Goal: Task Accomplishment & Management: Manage account settings

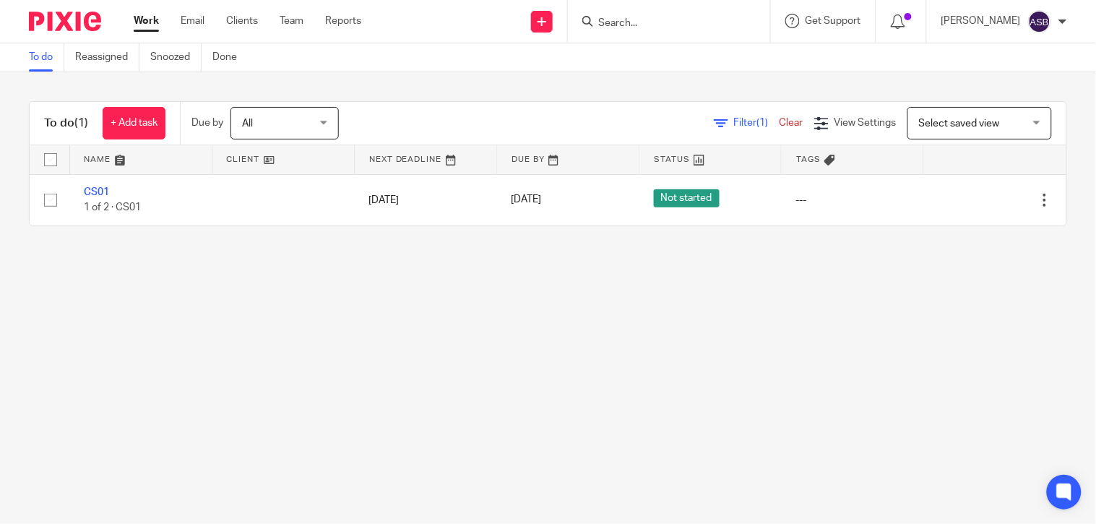
click at [622, 14] on form at bounding box center [674, 21] width 154 height 18
click at [617, 20] on input "Search" at bounding box center [662, 23] width 130 height 13
paste input "AUDREY"
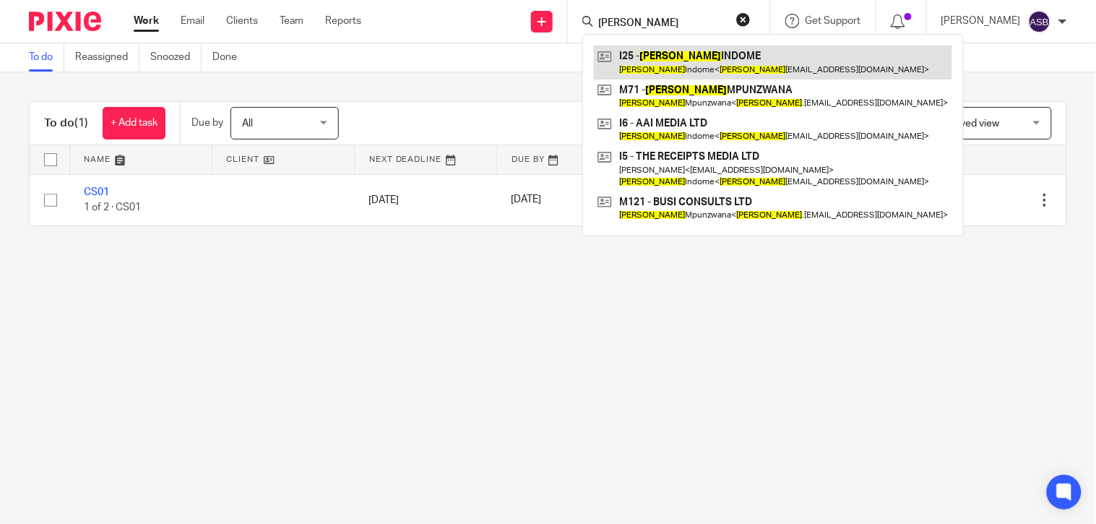
type input "AUDREY"
drag, startPoint x: 715, startPoint y: 65, endPoint x: 694, endPoint y: 65, distance: 21.0
click at [715, 65] on link at bounding box center [773, 62] width 358 height 33
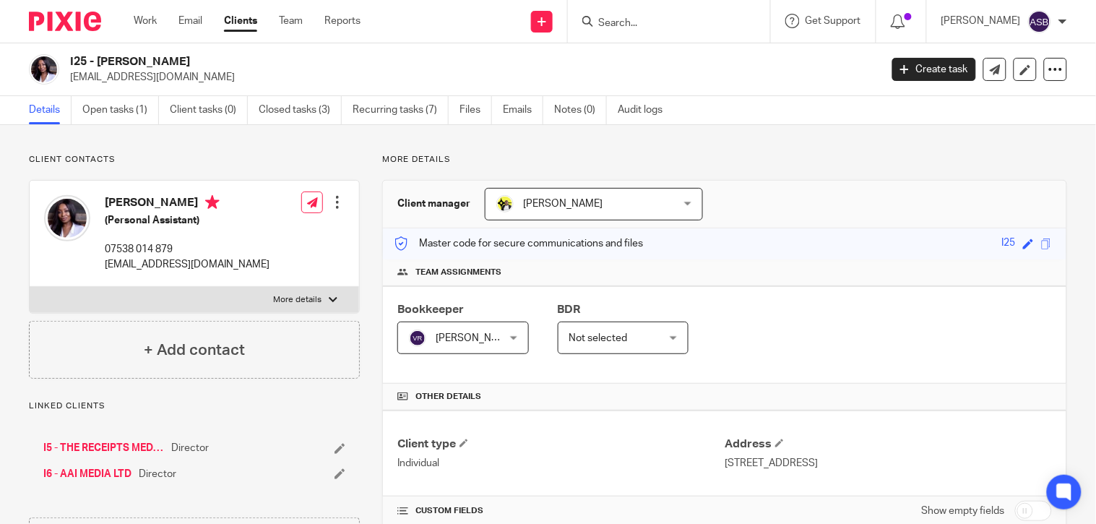
click at [107, 444] on link "I5 - THE RECEIPTS MEDIA LTD" at bounding box center [103, 448] width 121 height 14
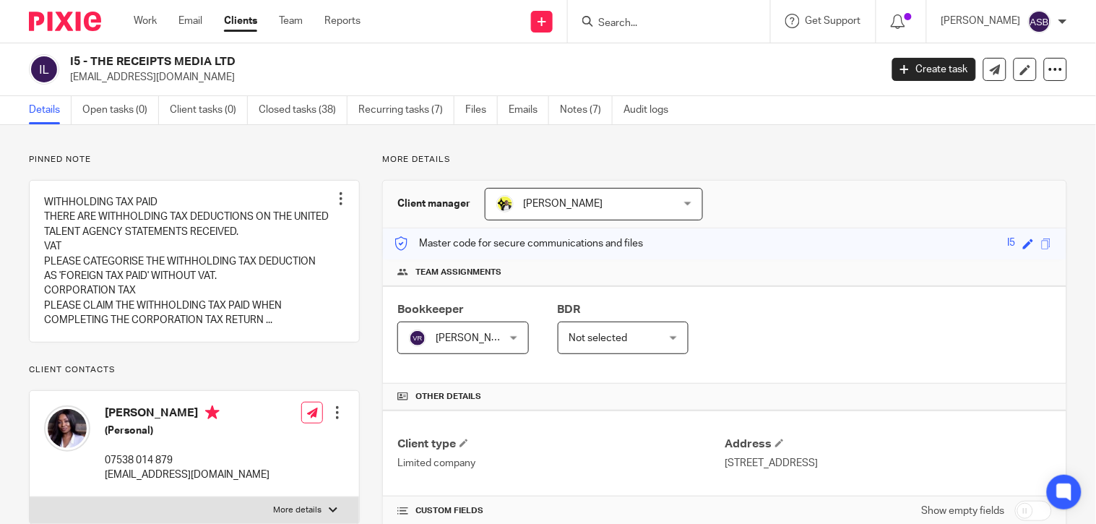
click at [228, 63] on h2 "I5 - THE RECEIPTS MEDIA LTD" at bounding box center [390, 61] width 640 height 15
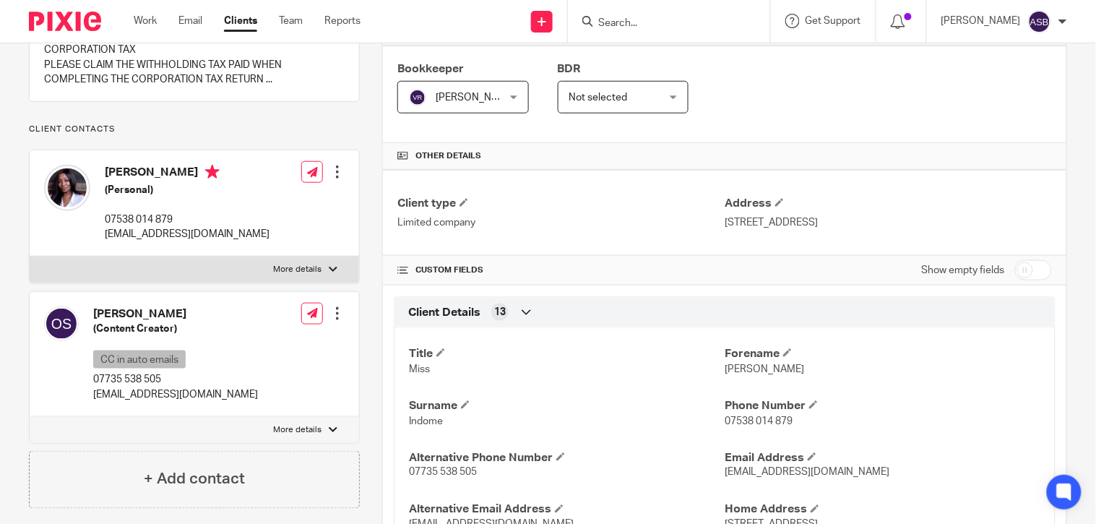
scroll to position [481, 0]
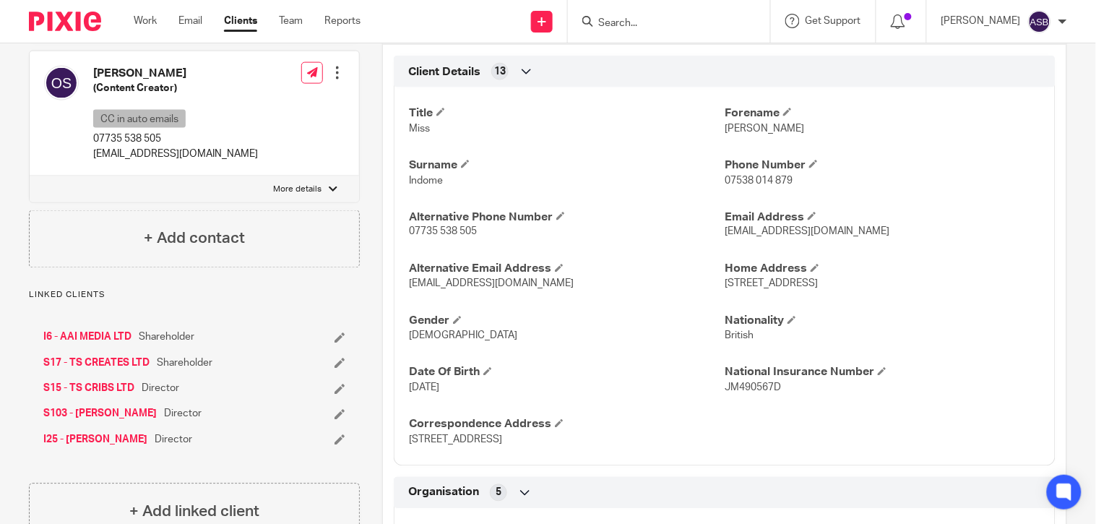
click at [74, 345] on link "I6 - AAI MEDIA LTD" at bounding box center [87, 337] width 88 height 14
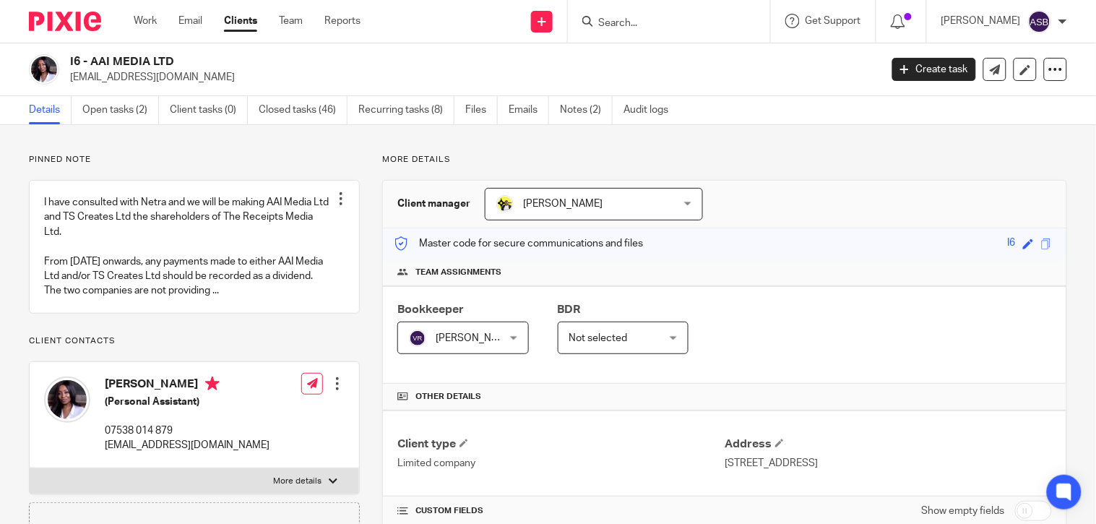
click at [229, 64] on h2 "I6 - AAI MEDIA LTD" at bounding box center [390, 61] width 640 height 15
click at [608, 25] on input "Search" at bounding box center [662, 23] width 130 height 13
paste input "P18"
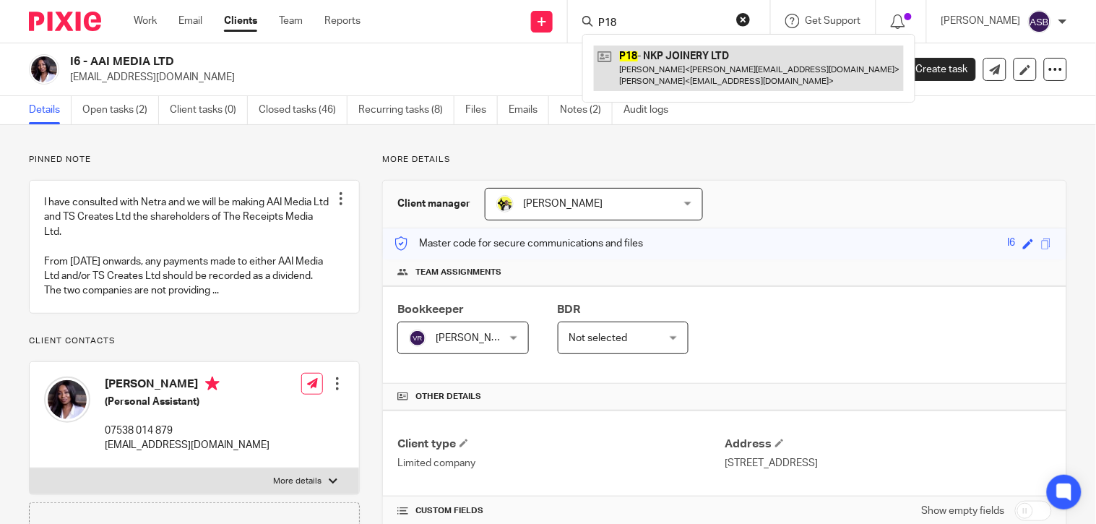
type input "P18"
click at [681, 55] on link at bounding box center [749, 68] width 310 height 45
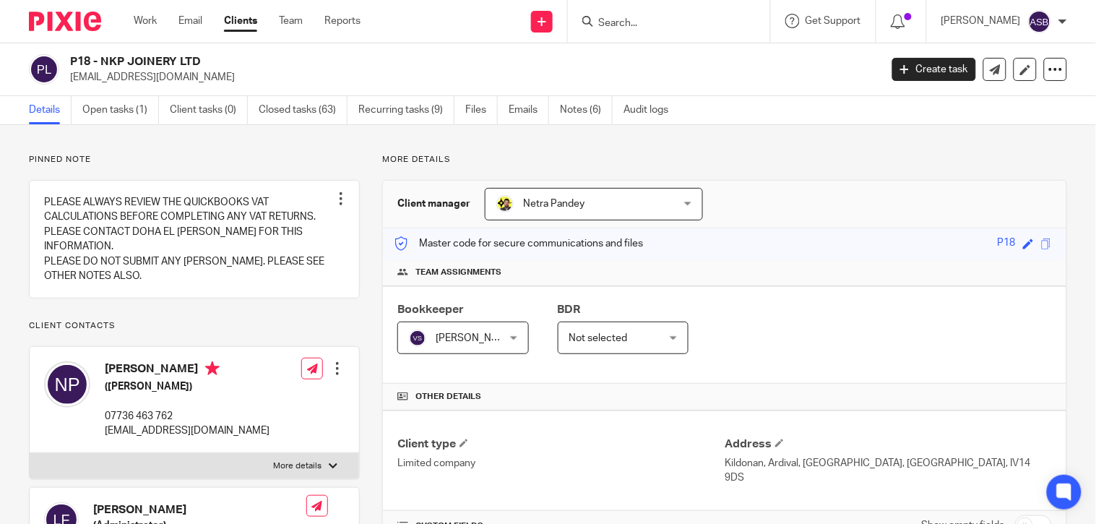
click at [655, 27] on input "Search" at bounding box center [662, 23] width 130 height 13
paste input "N29"
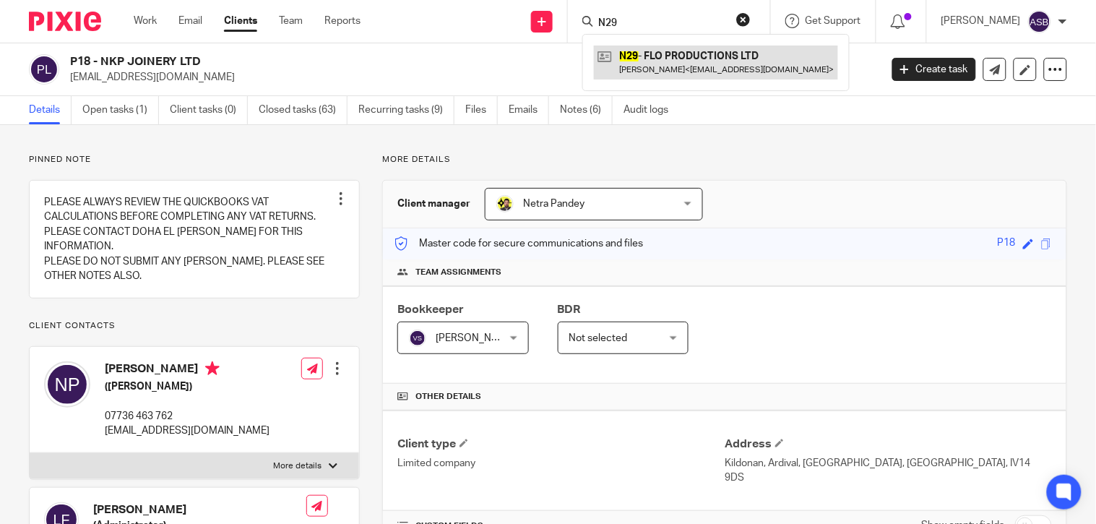
type input "N29"
click at [661, 51] on link at bounding box center [716, 62] width 244 height 33
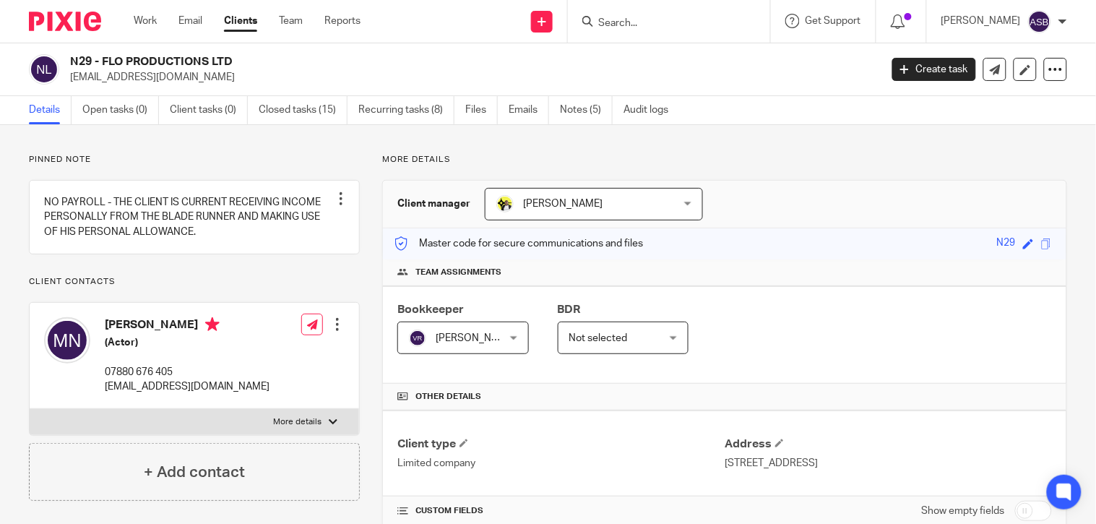
click at [632, 25] on input "Search" at bounding box center [662, 23] width 130 height 13
paste input "NEEDHAM M"
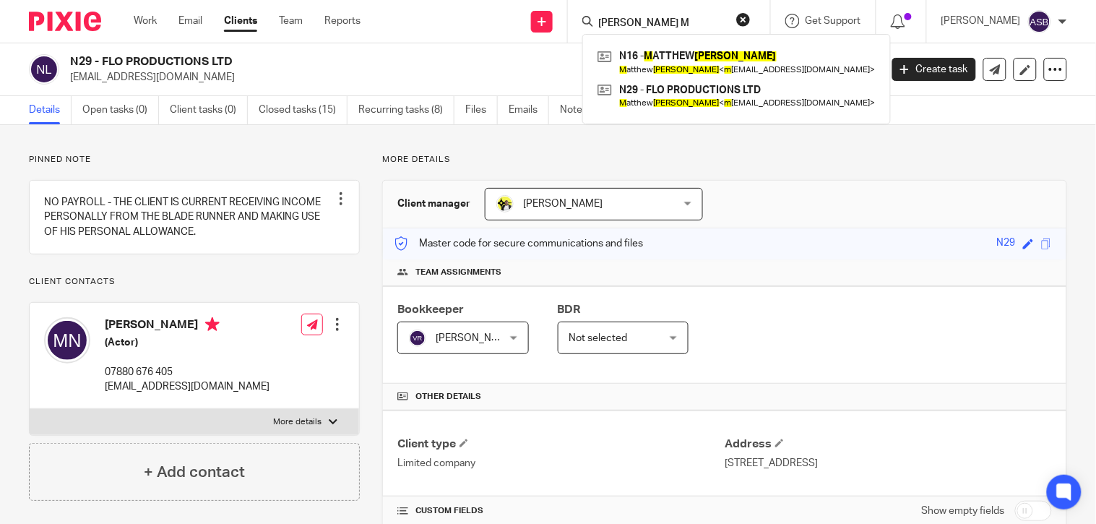
drag, startPoint x: 735, startPoint y: 14, endPoint x: 642, endPoint y: 22, distance: 94.2
click at [725, 13] on form "NEEDHAM M" at bounding box center [674, 21] width 154 height 18
click at [642, 22] on input "NEEDHAM M" at bounding box center [662, 23] width 130 height 13
paste input "A30"
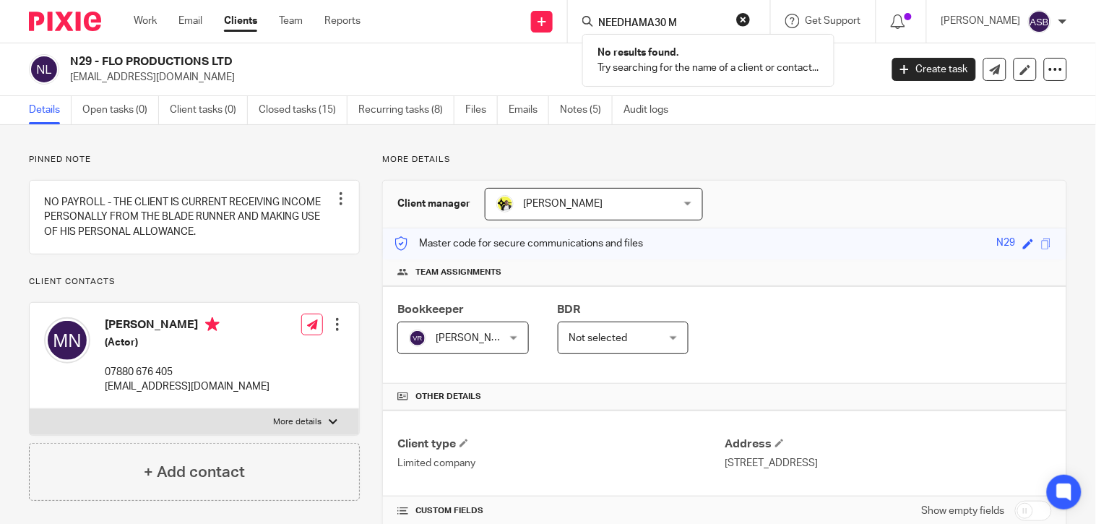
type input "NEEDHAMA30 M"
click at [736, 19] on button "reset" at bounding box center [743, 19] width 14 height 14
click at [667, 19] on input "Search" at bounding box center [662, 23] width 130 height 13
paste input "A30"
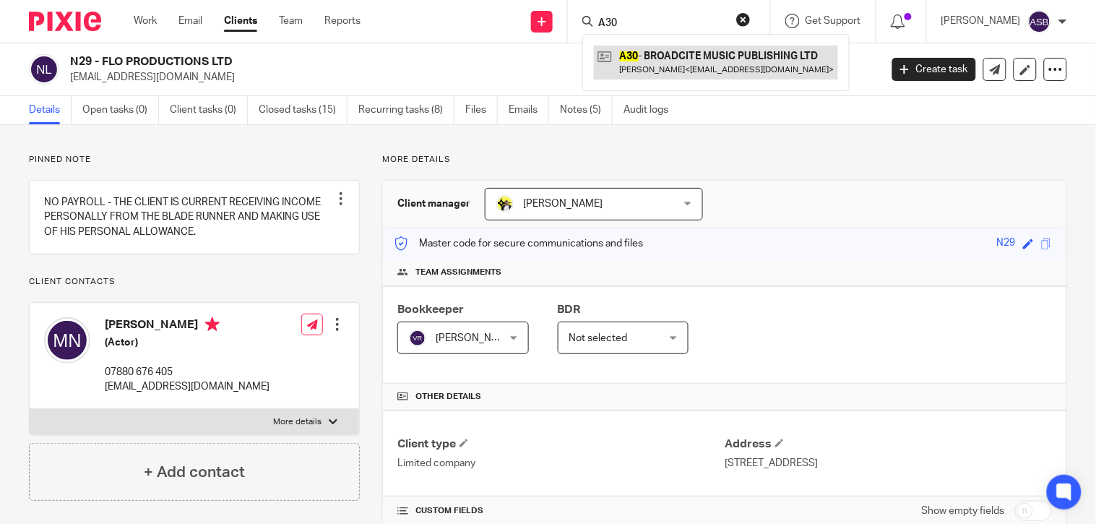
type input "A30"
click at [670, 59] on link at bounding box center [716, 62] width 244 height 33
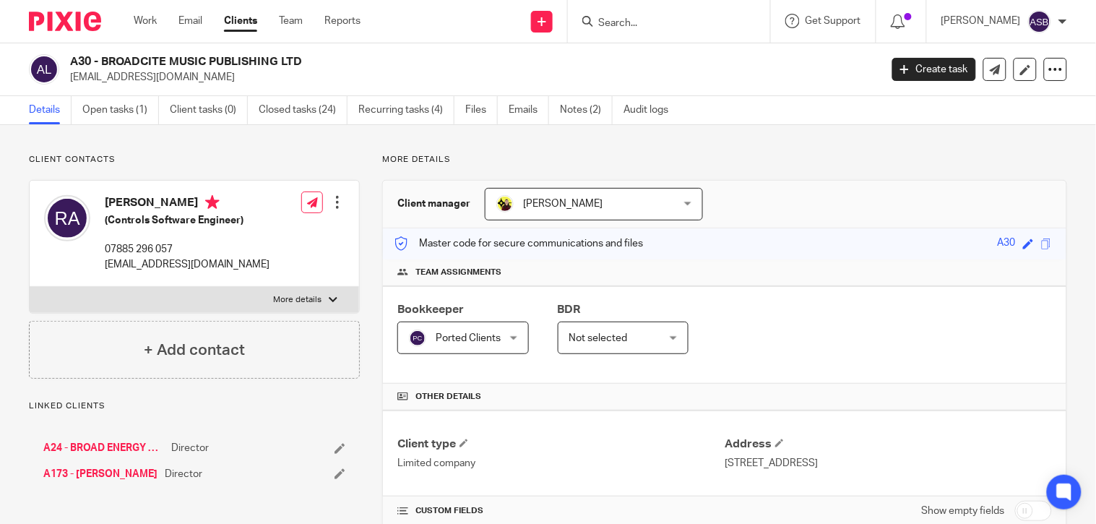
scroll to position [321, 0]
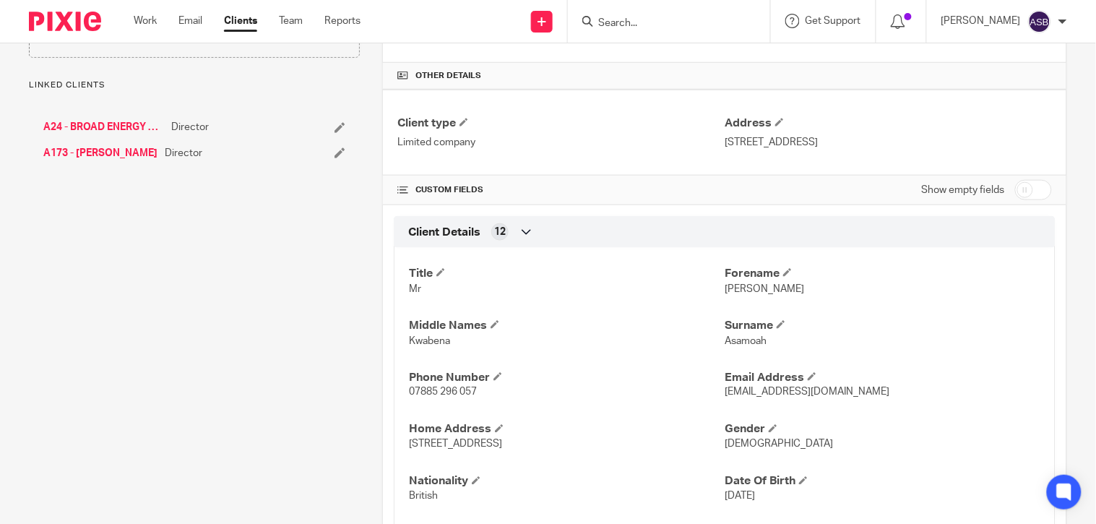
click at [97, 125] on link "A24 - BROAD ENERGY CONTROLS LTD" at bounding box center [103, 127] width 121 height 14
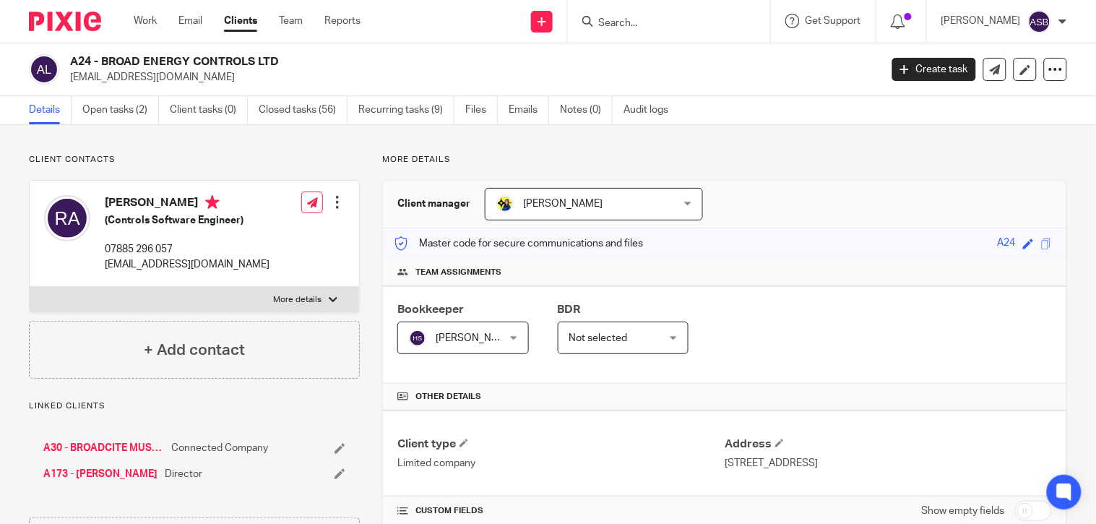
click at [631, 24] on input "Search" at bounding box center [662, 23] width 130 height 13
paste input "RETURNLABS LTD"
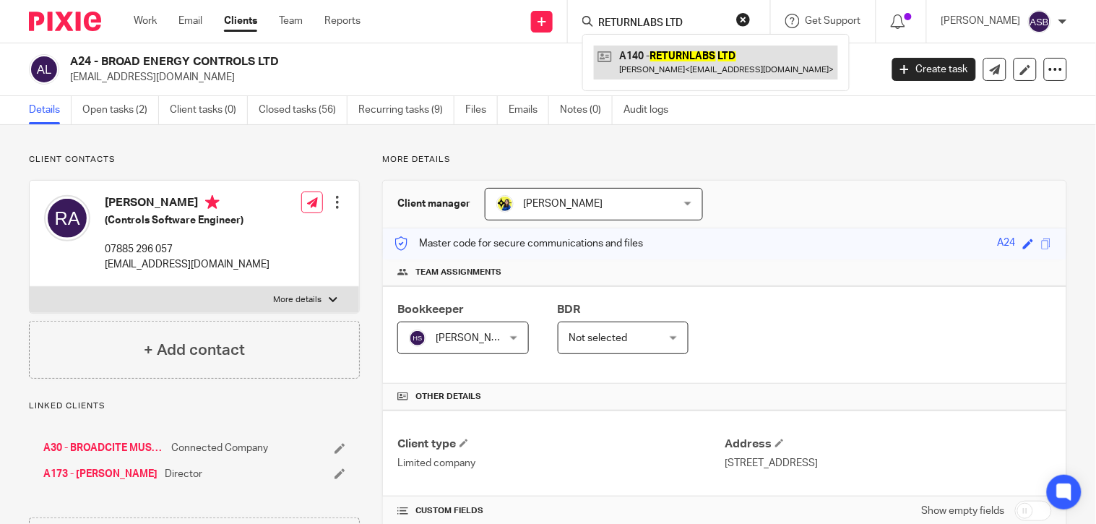
type input "RETURNLABS LTD"
click at [691, 58] on link at bounding box center [716, 62] width 244 height 33
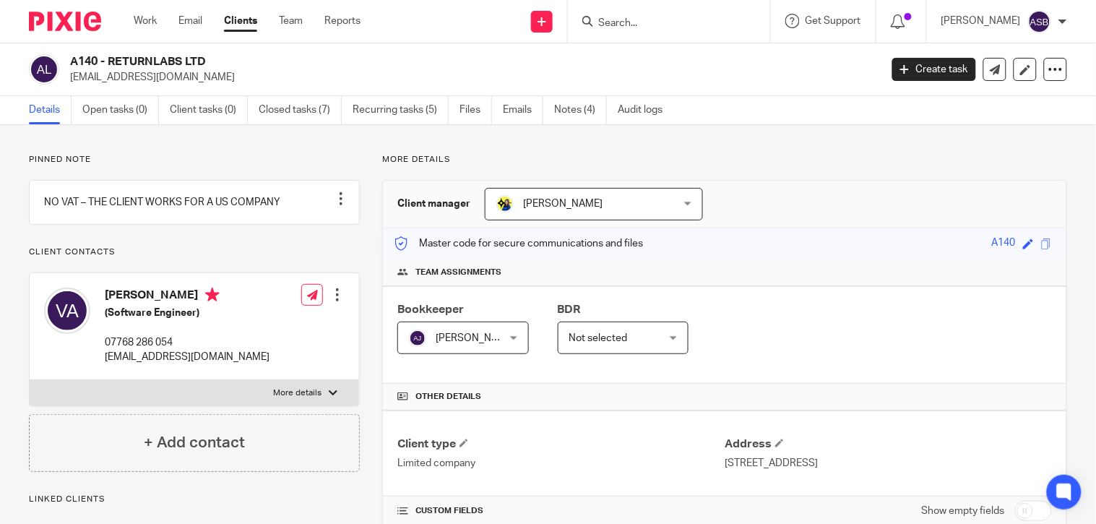
click at [610, 27] on input "Search" at bounding box center [662, 23] width 130 height 13
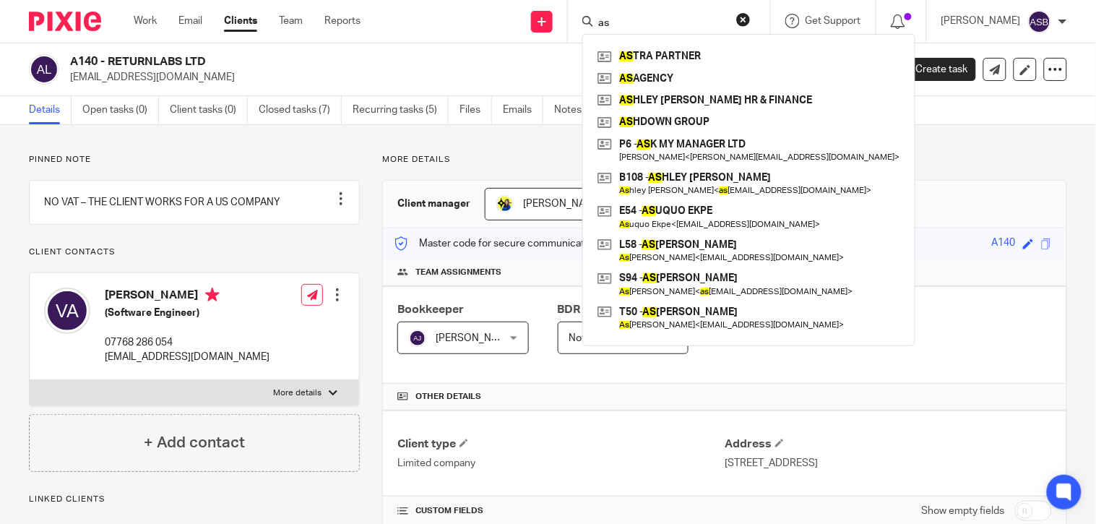
type input "a"
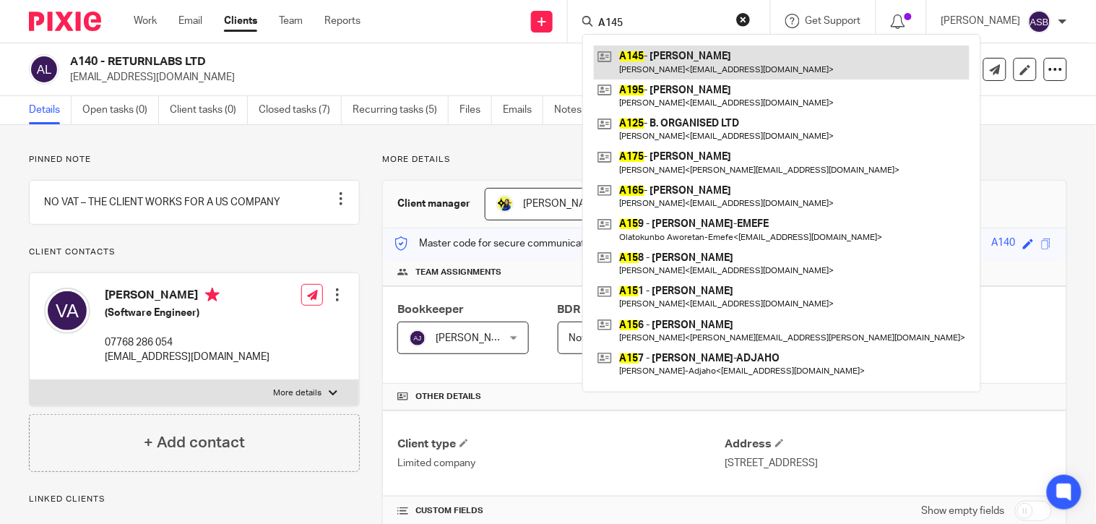
type input "A145"
click at [673, 74] on link at bounding box center [782, 62] width 376 height 33
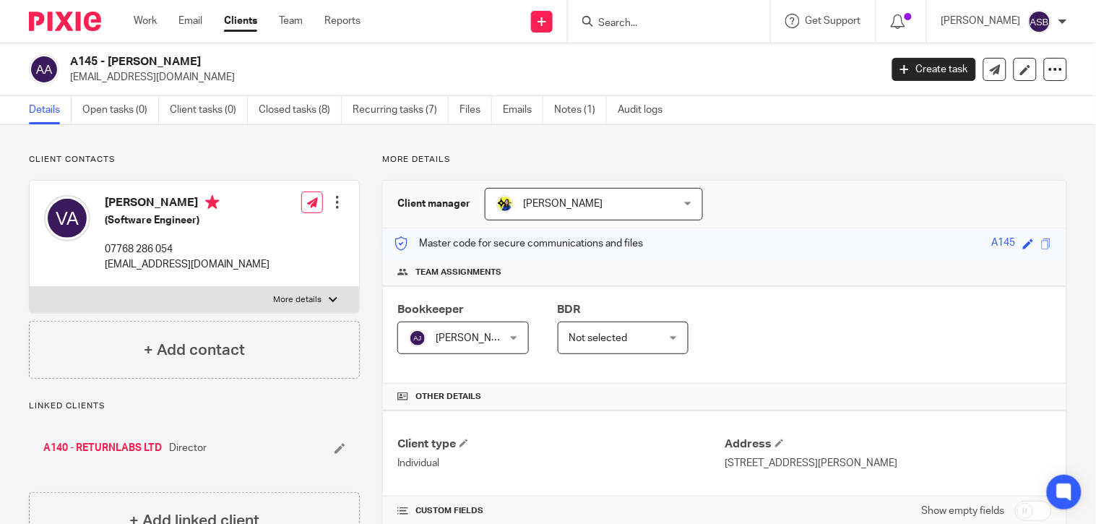
drag, startPoint x: 137, startPoint y: 59, endPoint x: 198, endPoint y: 61, distance: 60.7
click at [198, 61] on h2 "A145 - [PERSON_NAME]" at bounding box center [390, 61] width 640 height 15
copy h2 "VICTOR AREMU"
click at [118, 450] on link "A140 - RETURNLABS LTD" at bounding box center [102, 448] width 118 height 14
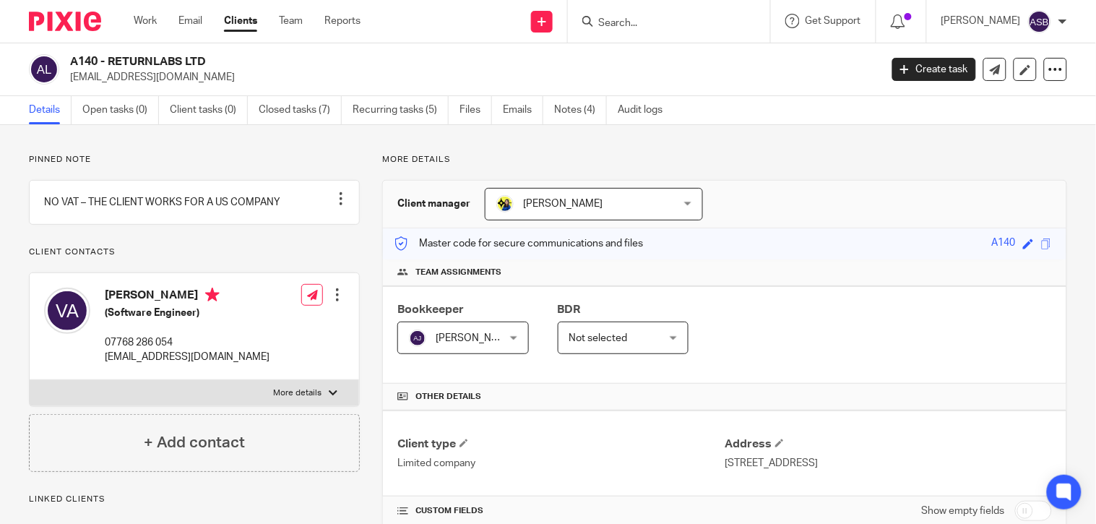
drag, startPoint x: 108, startPoint y: 60, endPoint x: 213, endPoint y: 60, distance: 104.8
click at [213, 60] on h2 "A140 - RETURNLABS LTD" at bounding box center [390, 61] width 640 height 15
copy h2 "RETURNLABS LTD"
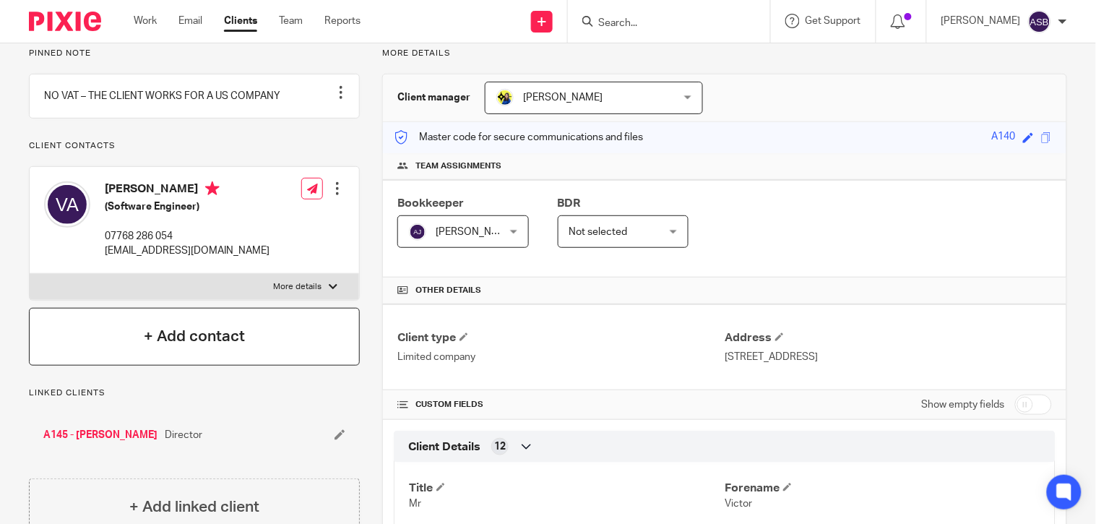
scroll to position [241, 0]
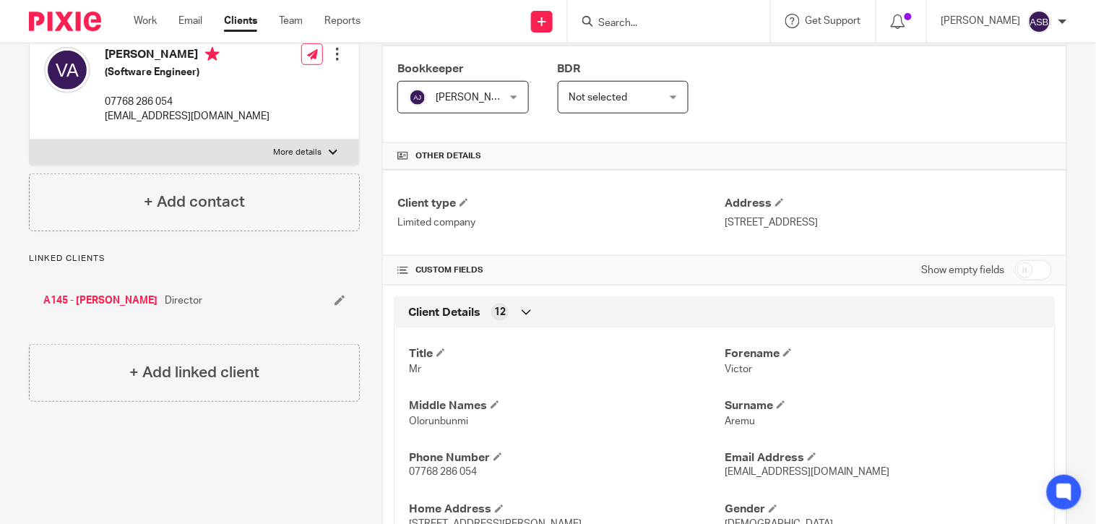
click at [118, 308] on link "A145 - VICTOR AREMU" at bounding box center [100, 300] width 114 height 14
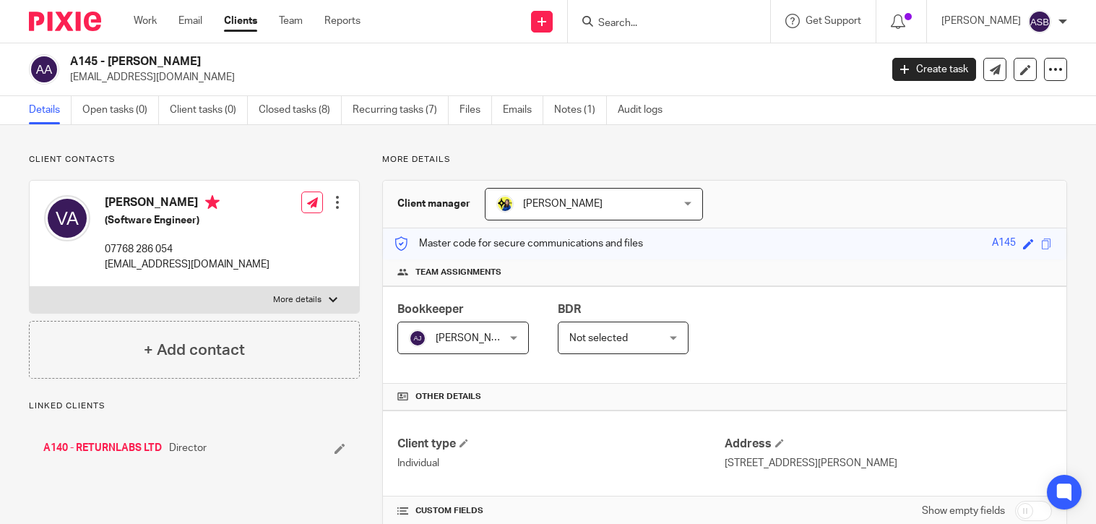
click at [200, 65] on h2 "A145 - [PERSON_NAME]" at bounding box center [390, 61] width 640 height 15
click at [380, 113] on link "Recurring tasks (7)" at bounding box center [401, 110] width 96 height 28
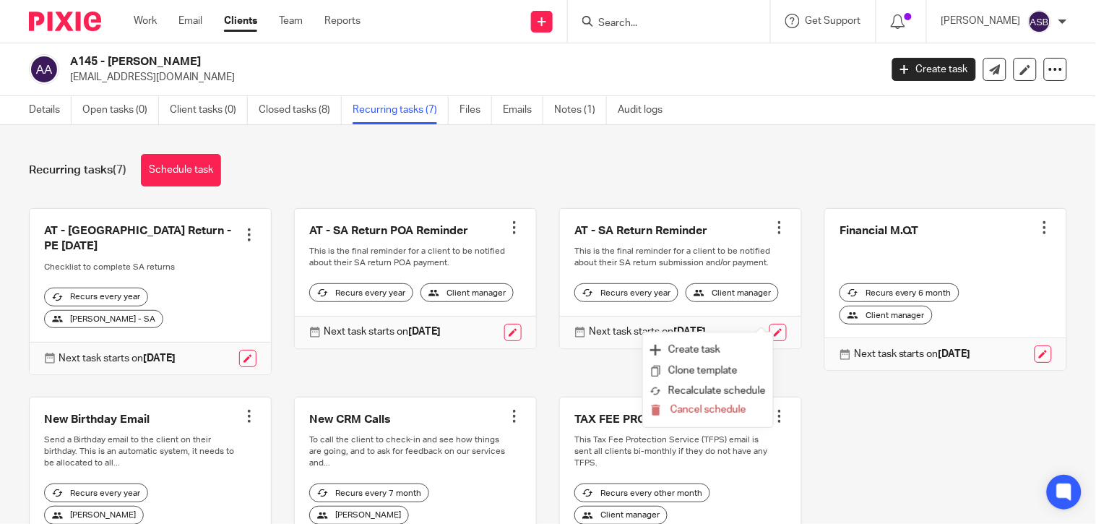
scroll to position [105, 0]
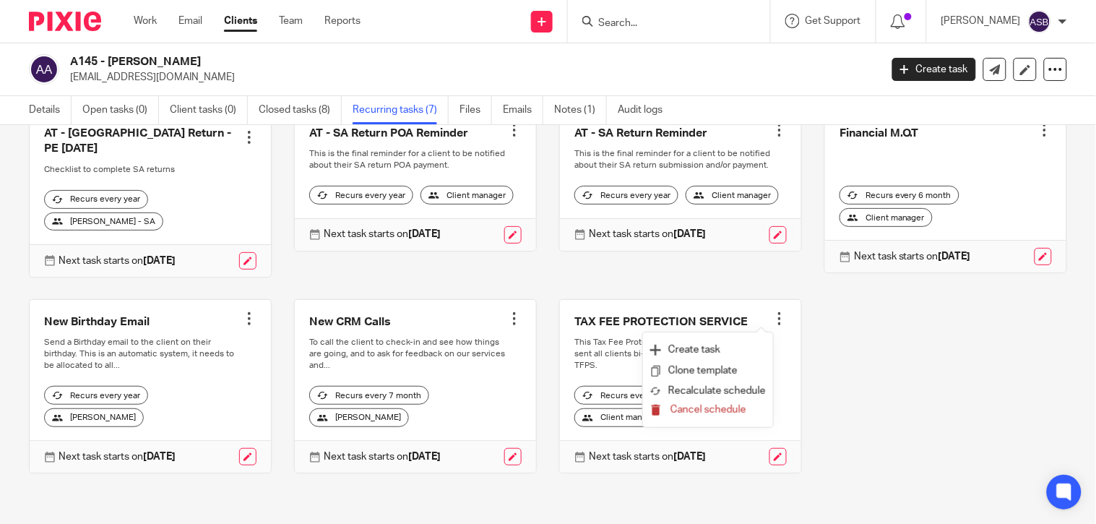
click at [694, 405] on span "Cancel schedule" at bounding box center [708, 410] width 76 height 10
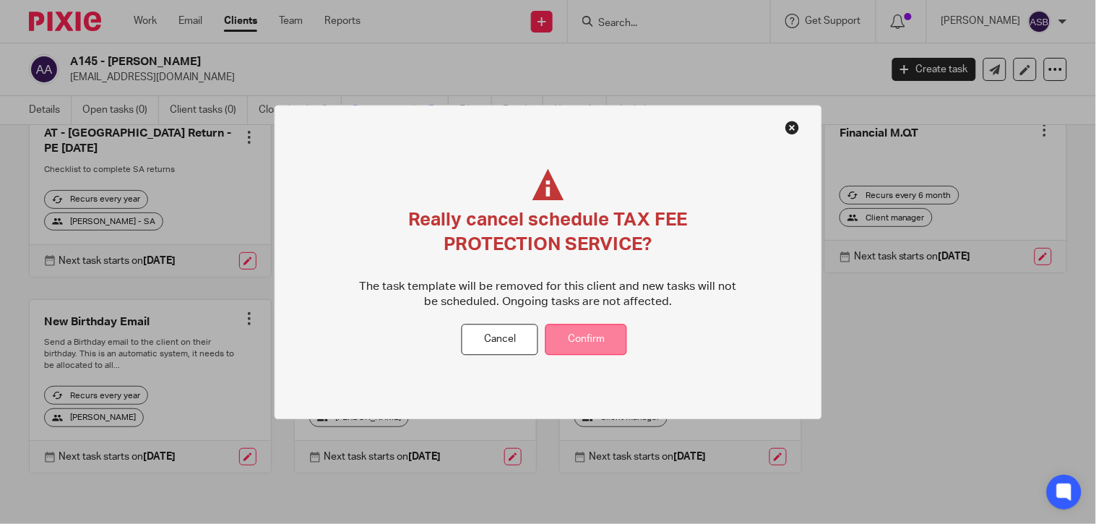
click at [594, 341] on button "Confirm" at bounding box center [586, 339] width 82 height 31
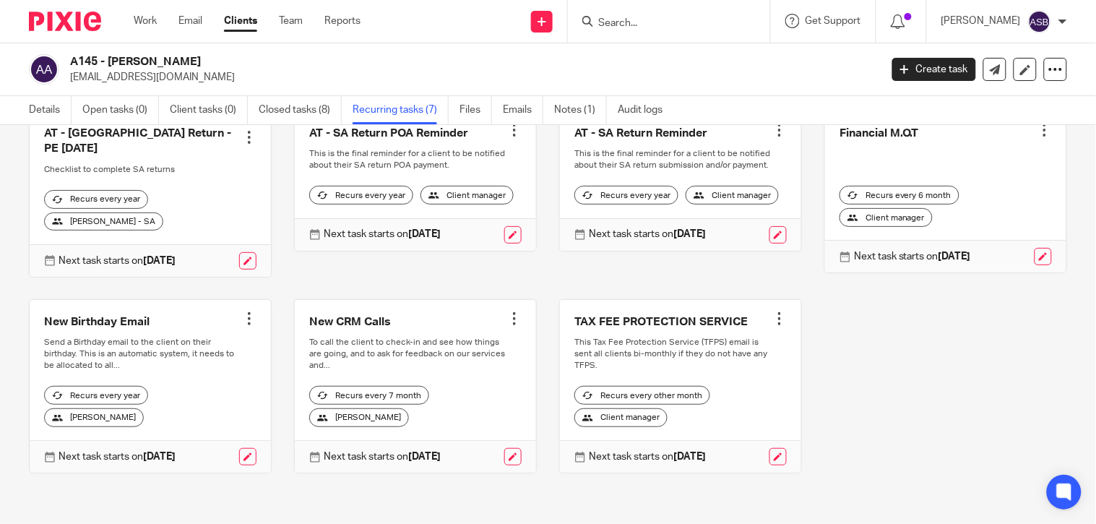
scroll to position [64, 0]
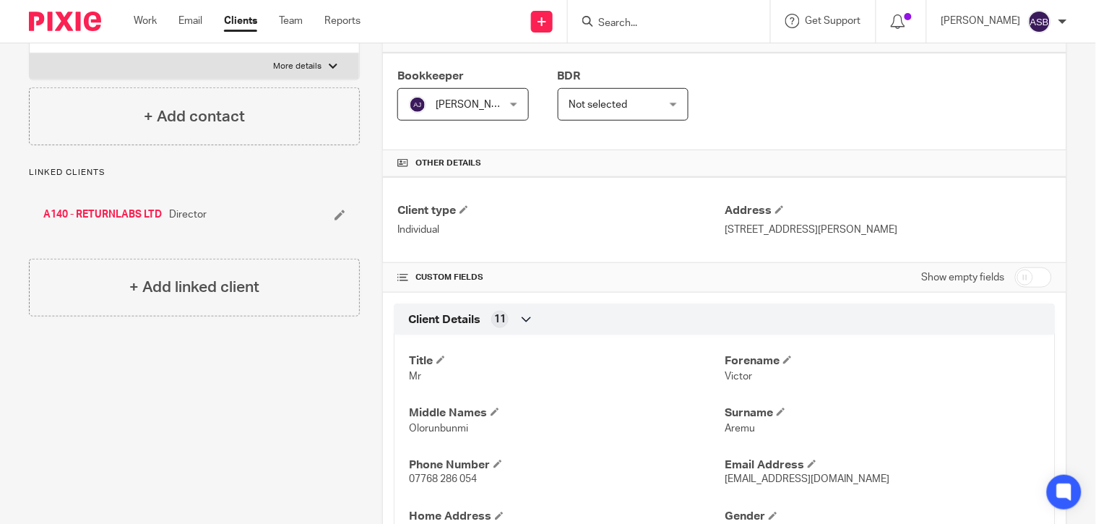
scroll to position [241, 0]
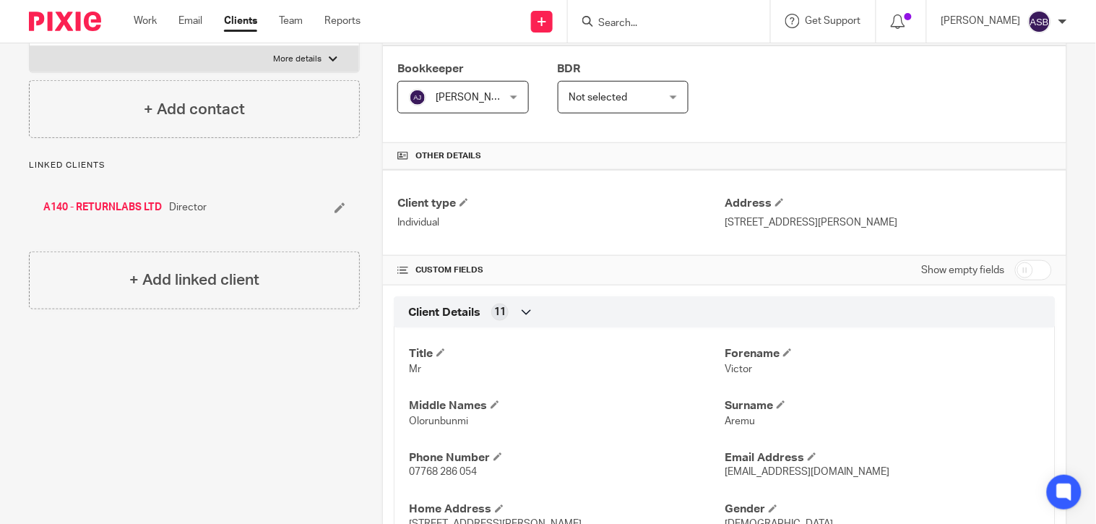
click at [1019, 269] on input "checkbox" at bounding box center [1033, 270] width 37 height 20
checkbox input "true"
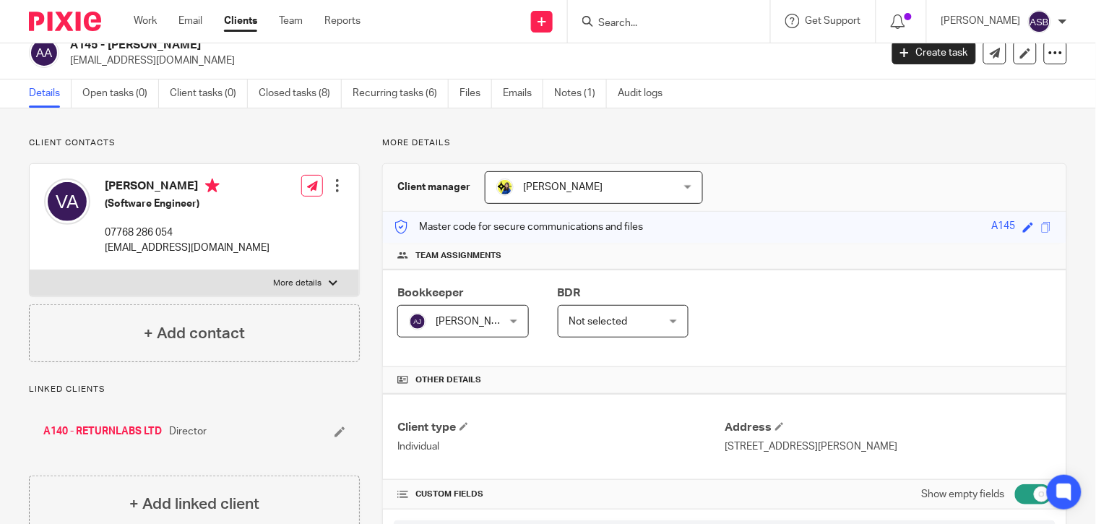
scroll to position [0, 0]
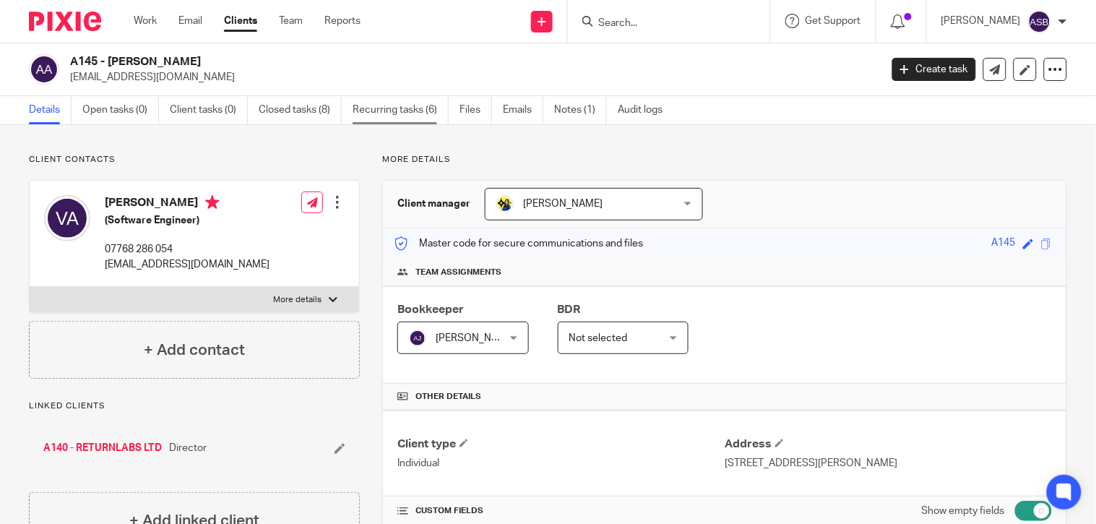
click at [405, 110] on link "Recurring tasks (6)" at bounding box center [401, 110] width 96 height 28
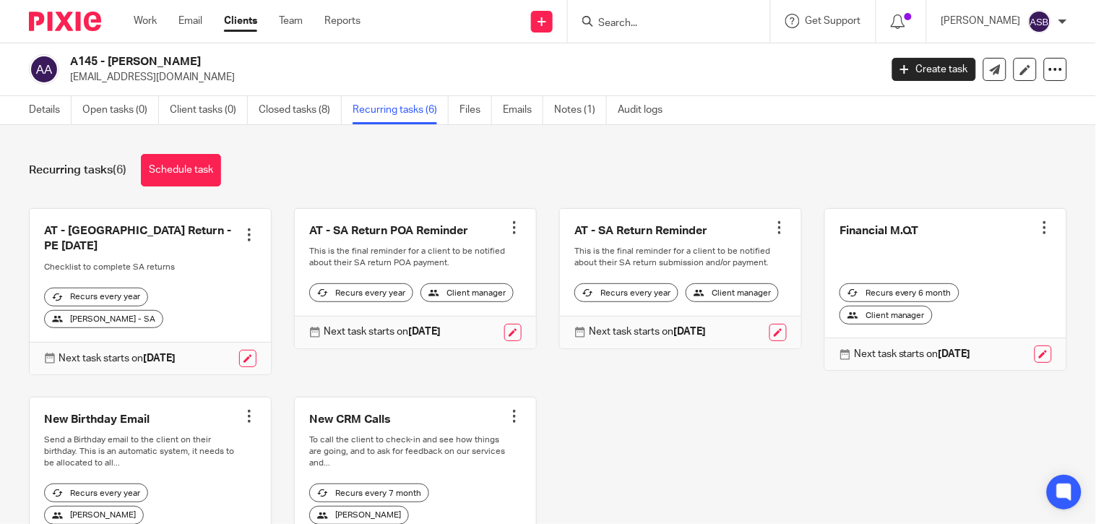
click at [614, 22] on input "Search" at bounding box center [662, 23] width 130 height 13
paste input "P18"
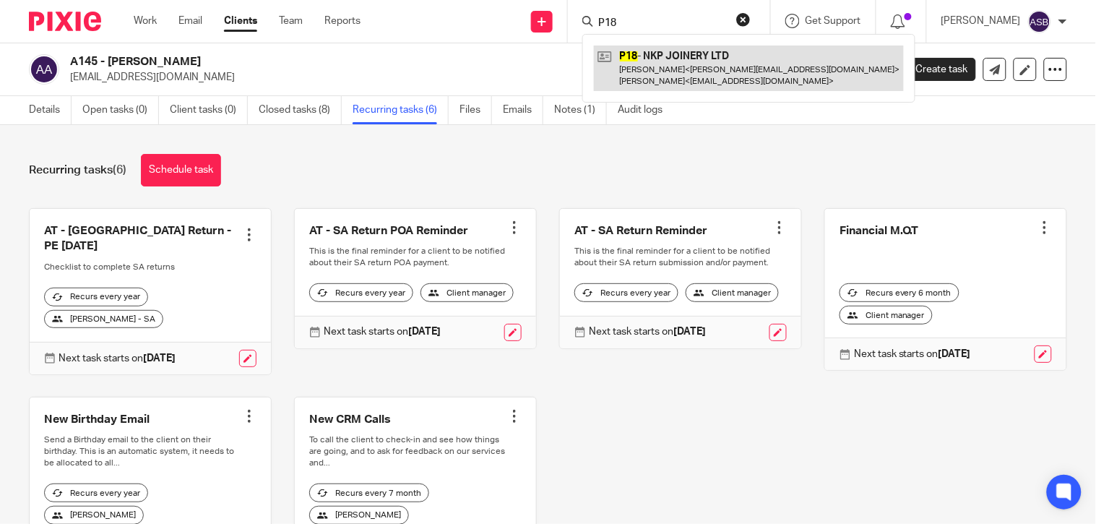
type input "P18"
click at [662, 62] on link at bounding box center [749, 68] width 310 height 45
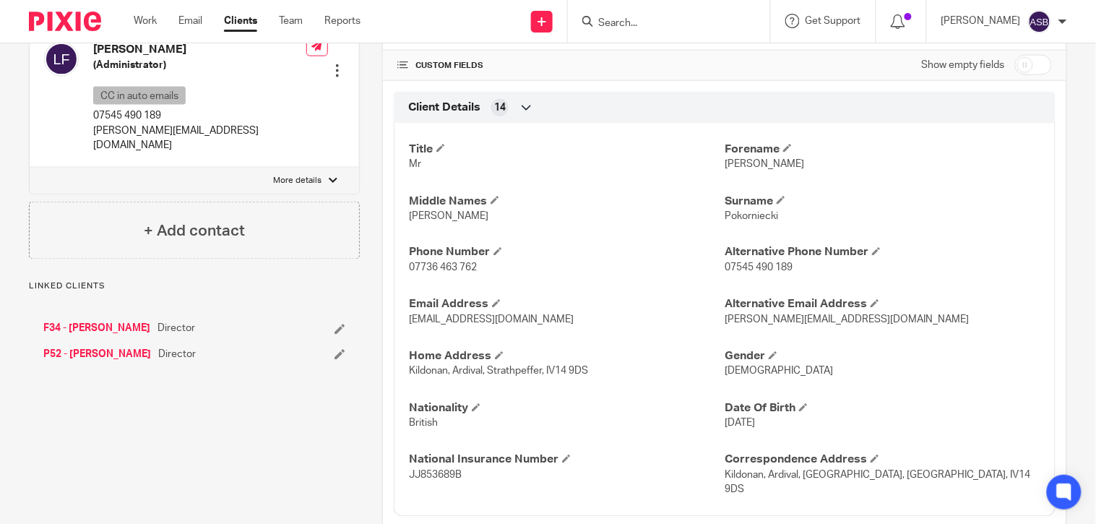
scroll to position [561, 0]
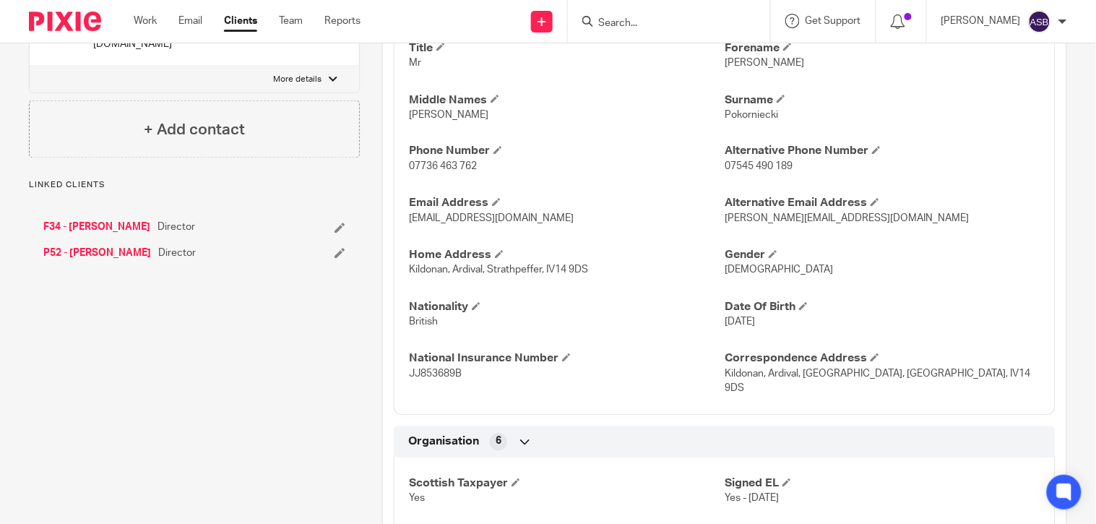
click at [118, 220] on link "F34 - [PERSON_NAME]" at bounding box center [96, 227] width 107 height 14
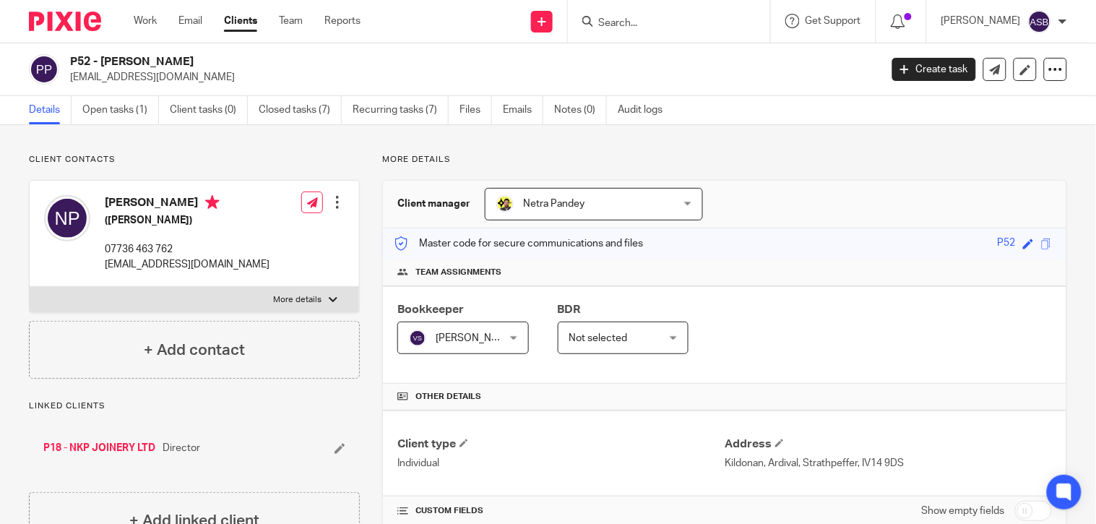
click at [629, 12] on form at bounding box center [674, 21] width 154 height 18
click at [624, 25] on input "Search" at bounding box center [662, 23] width 130 height 13
paste input "P1"
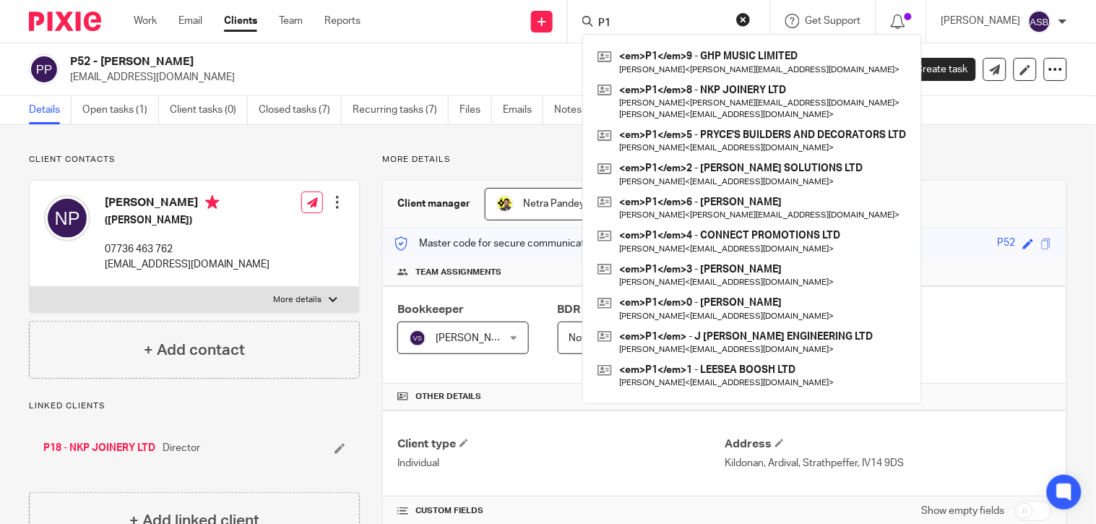
type input "P1"
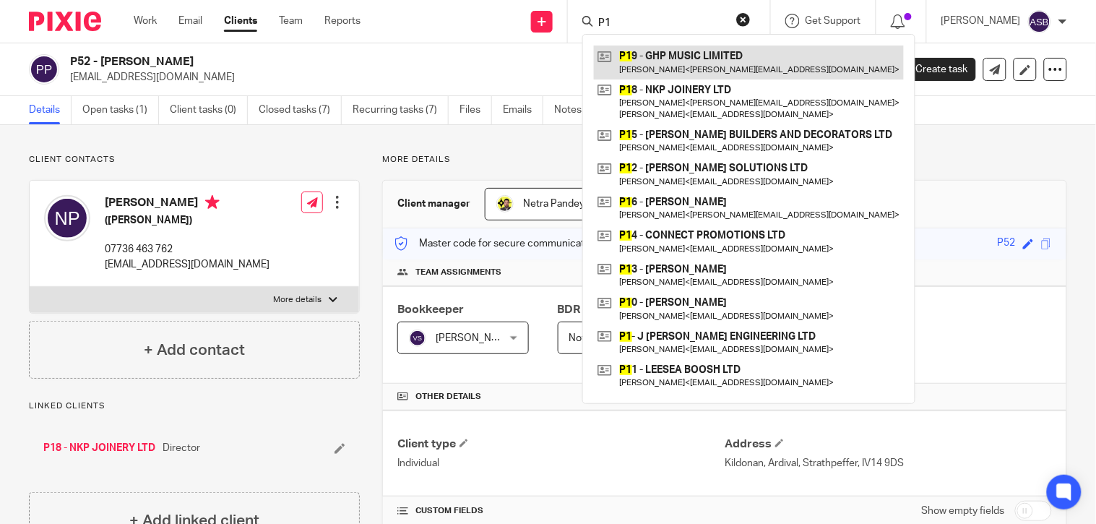
click at [653, 56] on link at bounding box center [749, 62] width 310 height 33
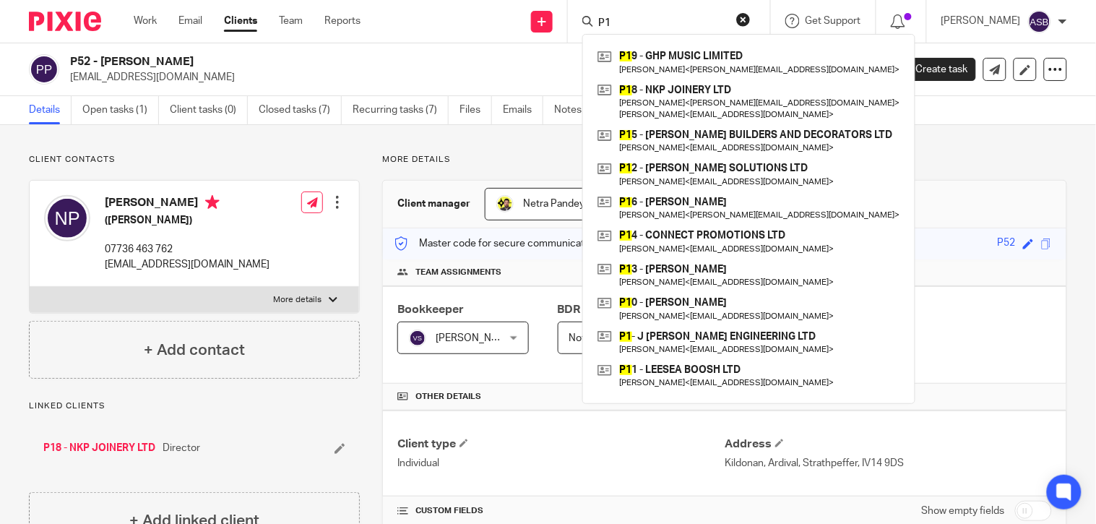
click at [608, 22] on input "P1" at bounding box center [662, 23] width 130 height 13
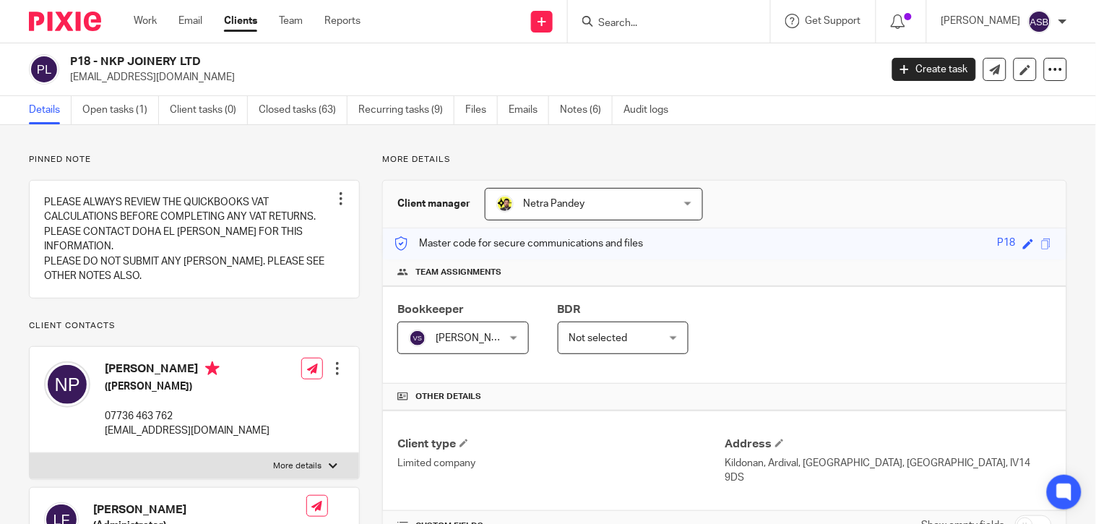
click at [198, 60] on h2 "P18 - NKP JOINERY LTD" at bounding box center [390, 61] width 640 height 15
click at [639, 18] on input "Search" at bounding box center [662, 23] width 130 height 13
paste input "FREEDOM LTD"
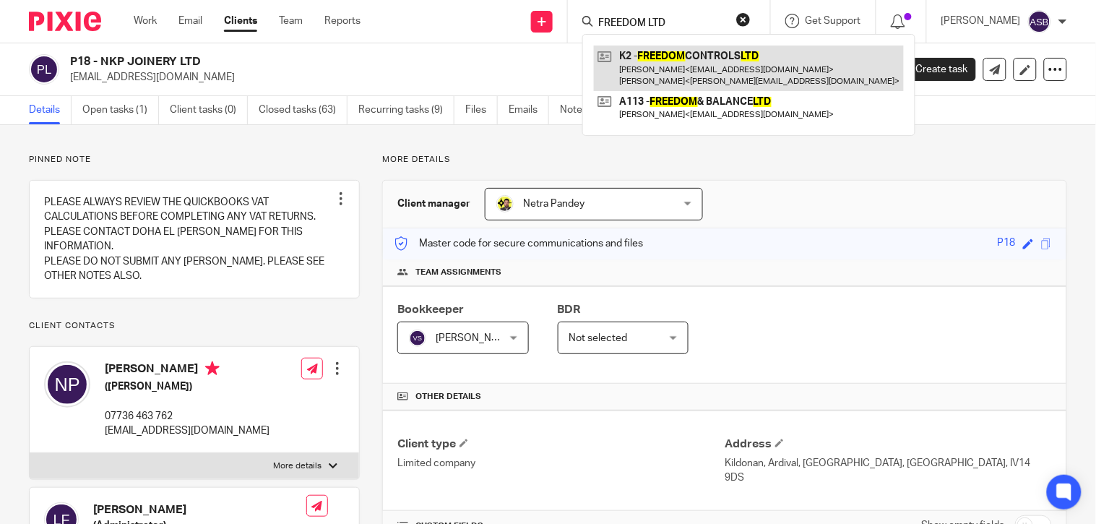
type input "FREEDOM LTD"
click at [716, 60] on link at bounding box center [749, 68] width 310 height 45
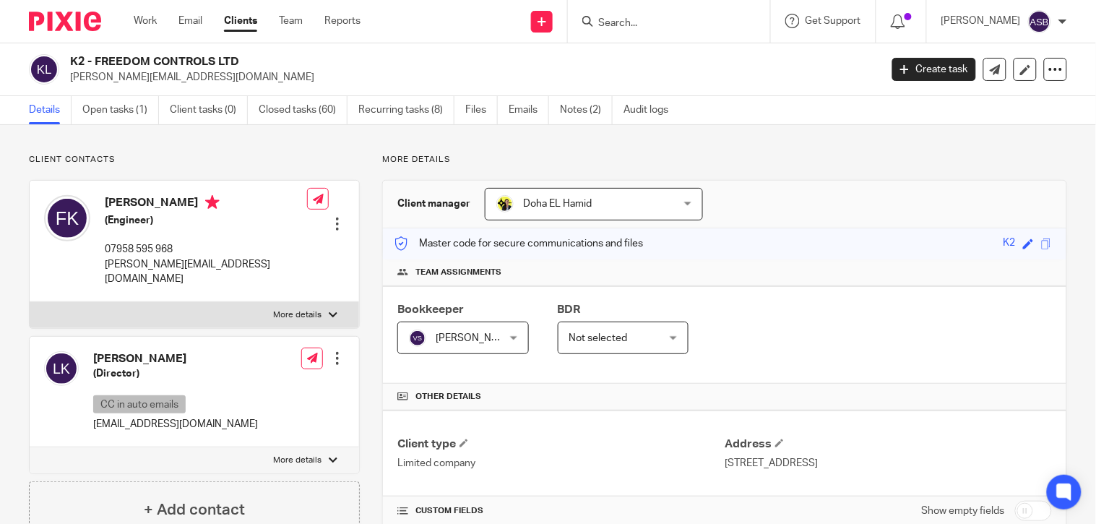
click at [618, 24] on input "Search" at bounding box center [662, 23] width 130 height 13
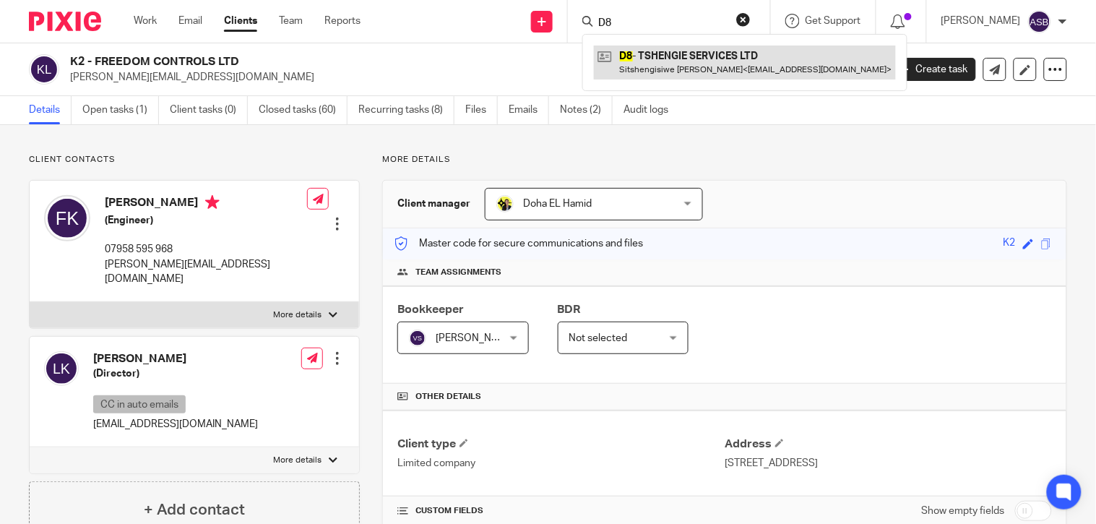
type input "D8"
click at [630, 69] on link at bounding box center [745, 62] width 302 height 33
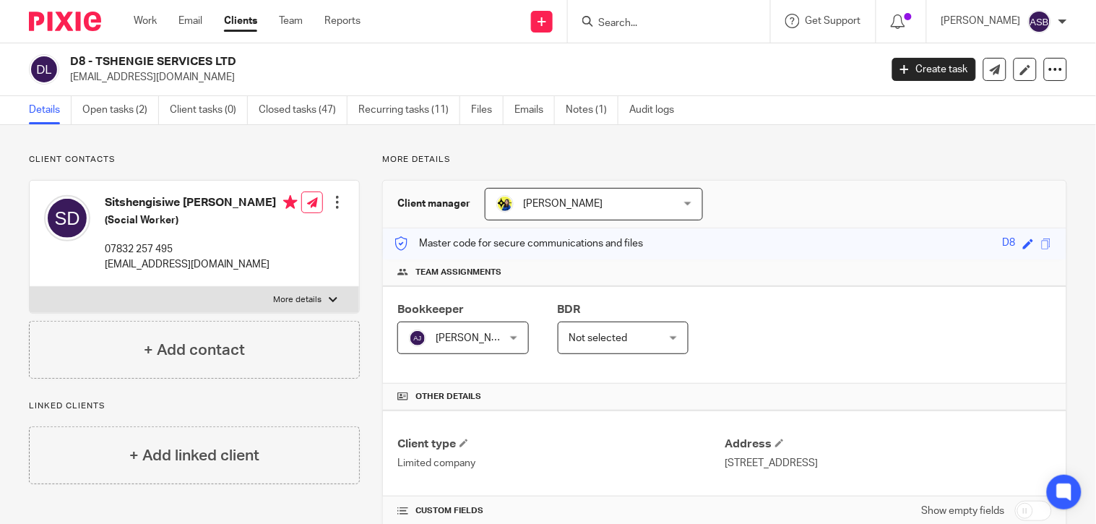
click at [623, 25] on input "Search" at bounding box center [662, 23] width 130 height 13
paste input "AUTOMATION AI"
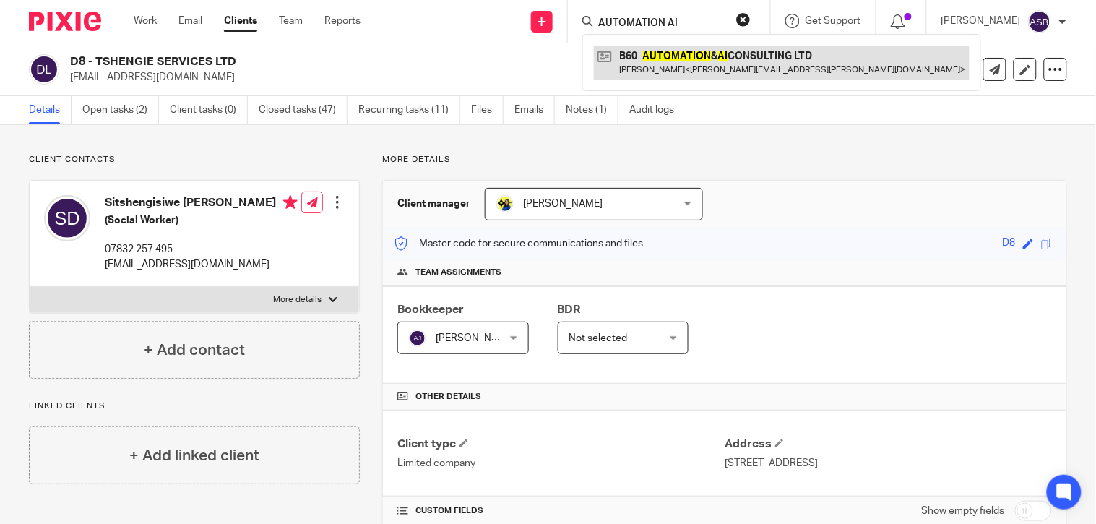
type input "AUTOMATION AI"
click at [699, 56] on link at bounding box center [782, 62] width 376 height 33
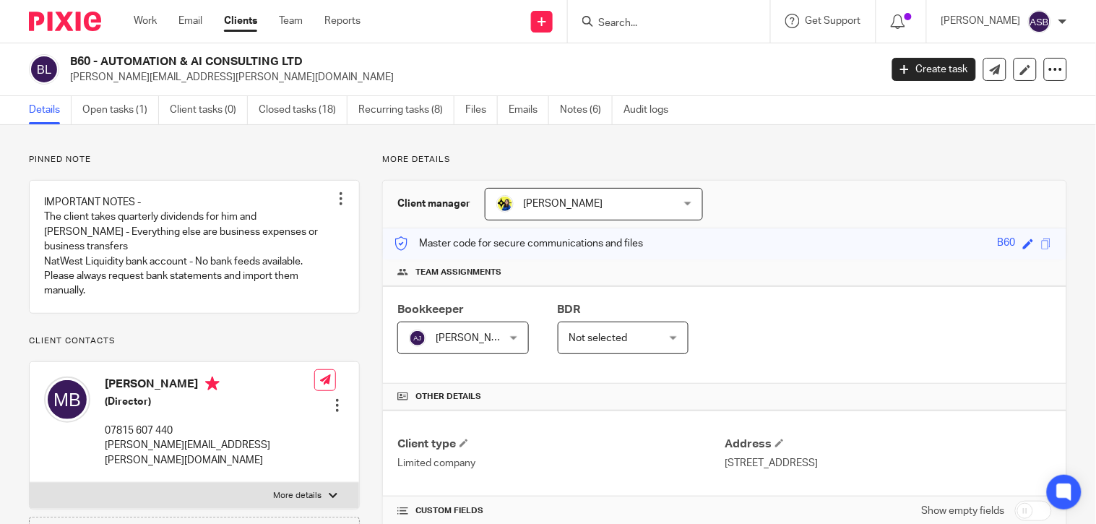
scroll to position [401, 0]
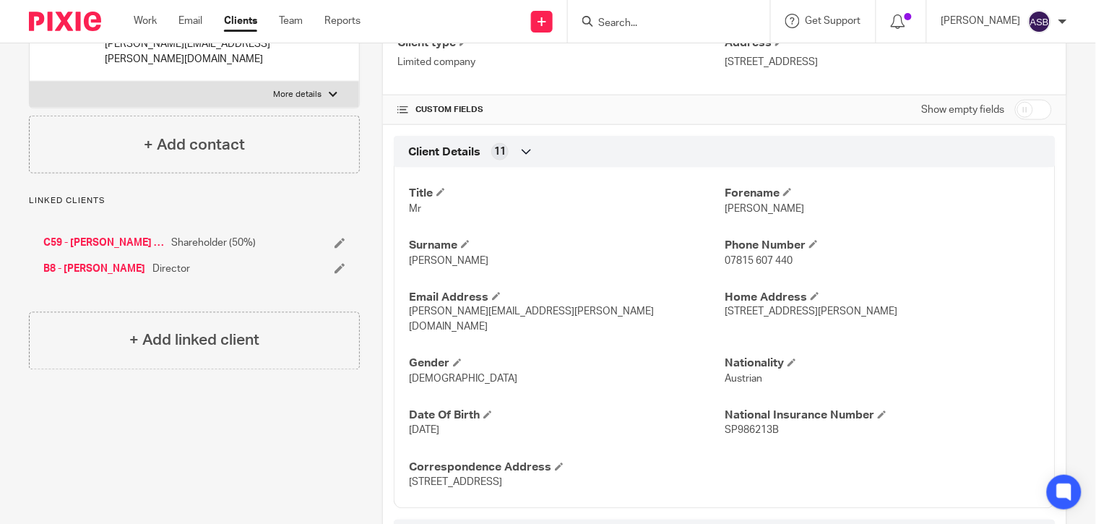
click at [119, 236] on link "C59 - SANDRA REJANE CHAGAS DE ASSUNCAO" at bounding box center [103, 243] width 121 height 14
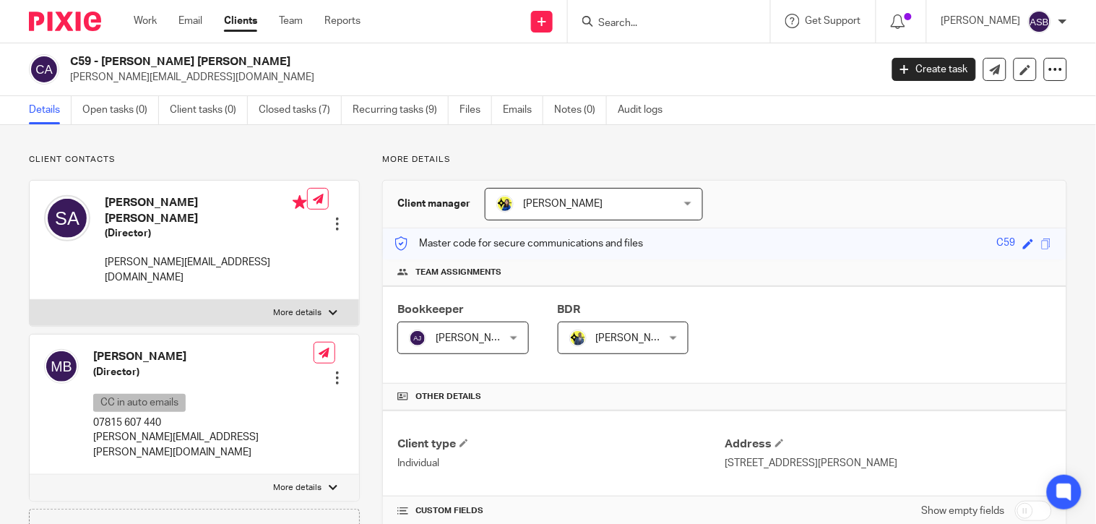
scroll to position [481, 0]
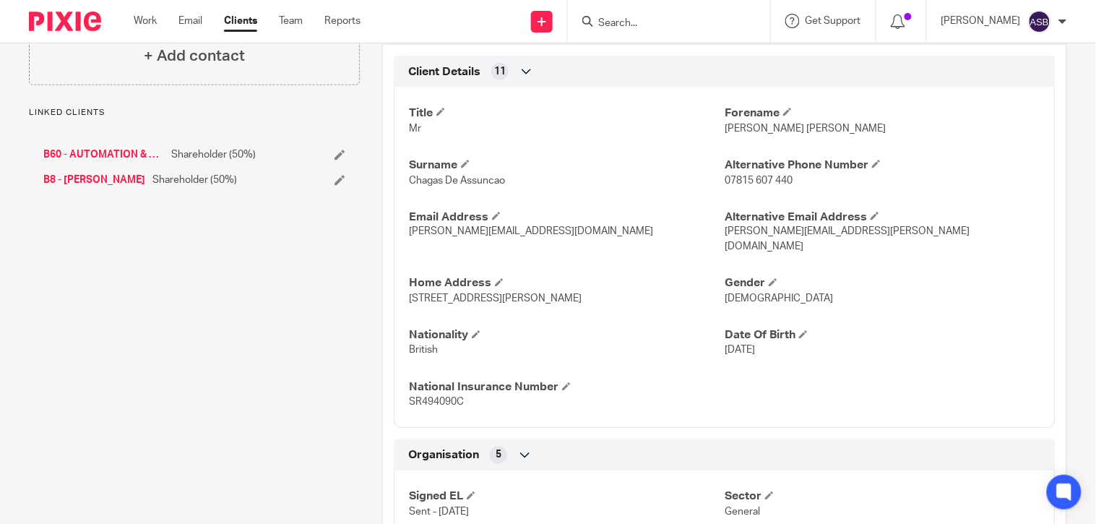
click at [113, 173] on link "B8 - [PERSON_NAME]" at bounding box center [94, 180] width 102 height 14
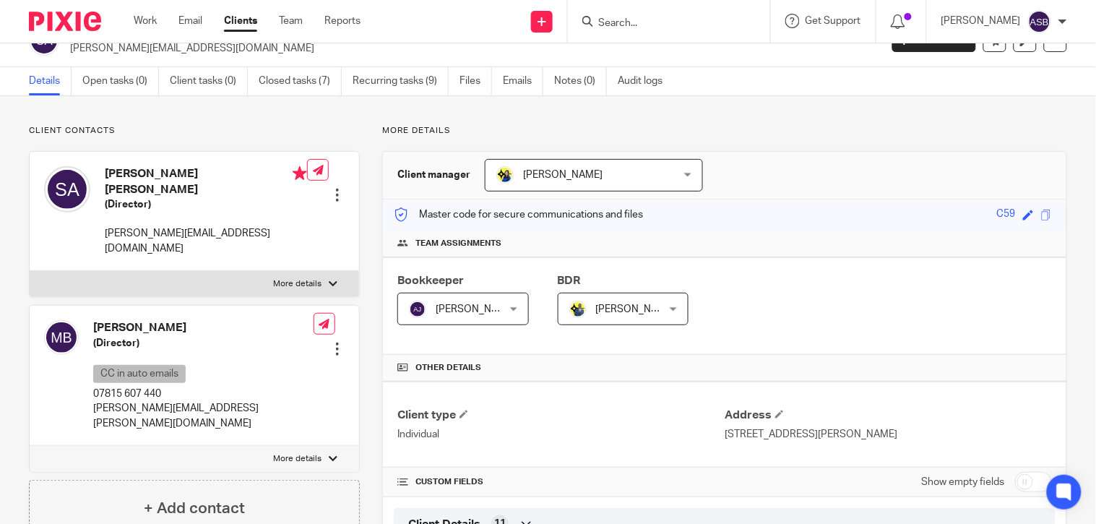
scroll to position [0, 0]
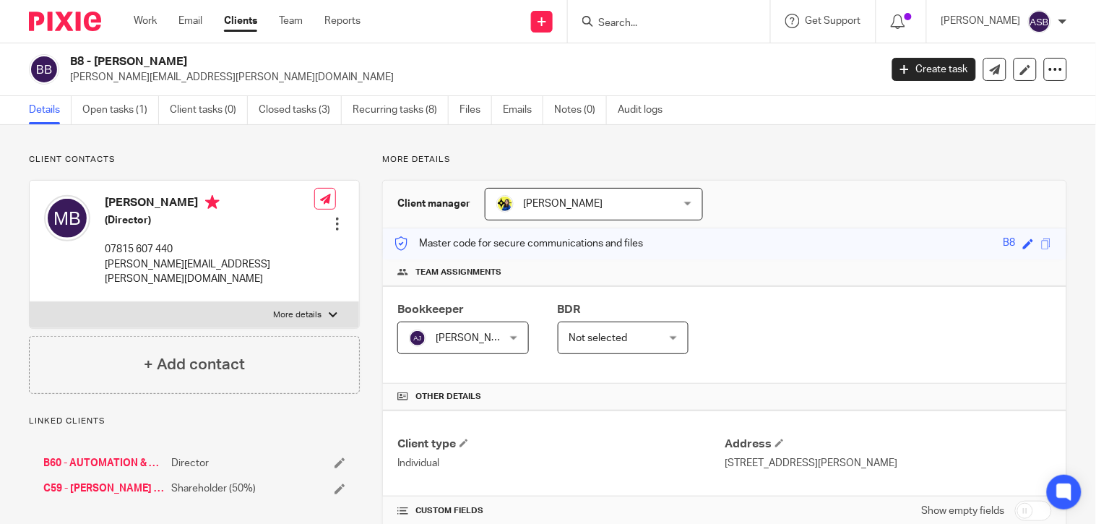
click at [653, 17] on input "Search" at bounding box center [662, 23] width 130 height 13
paste input "963 Ltd"
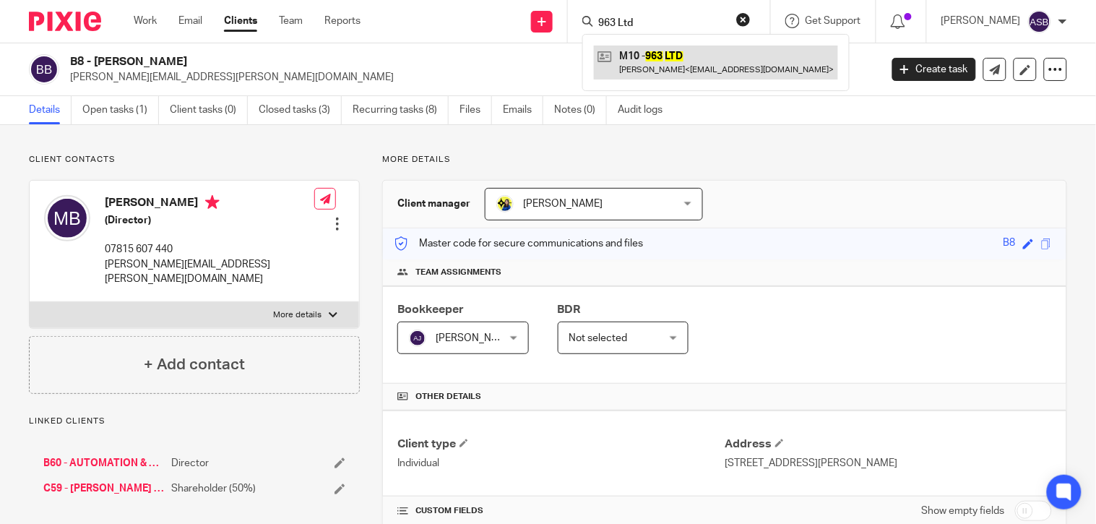
type input "963 Ltd"
click at [668, 62] on link at bounding box center [716, 62] width 244 height 33
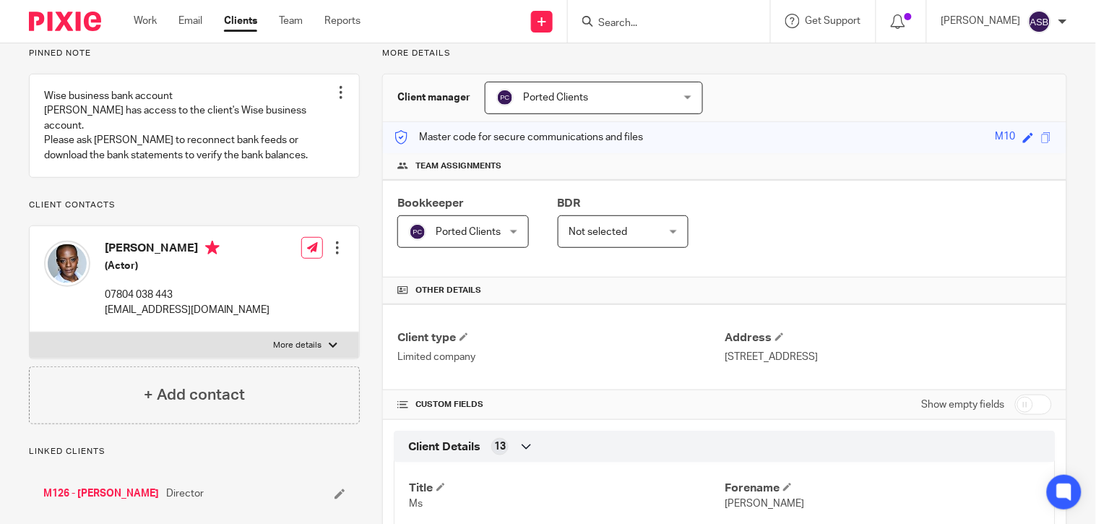
scroll to position [401, 0]
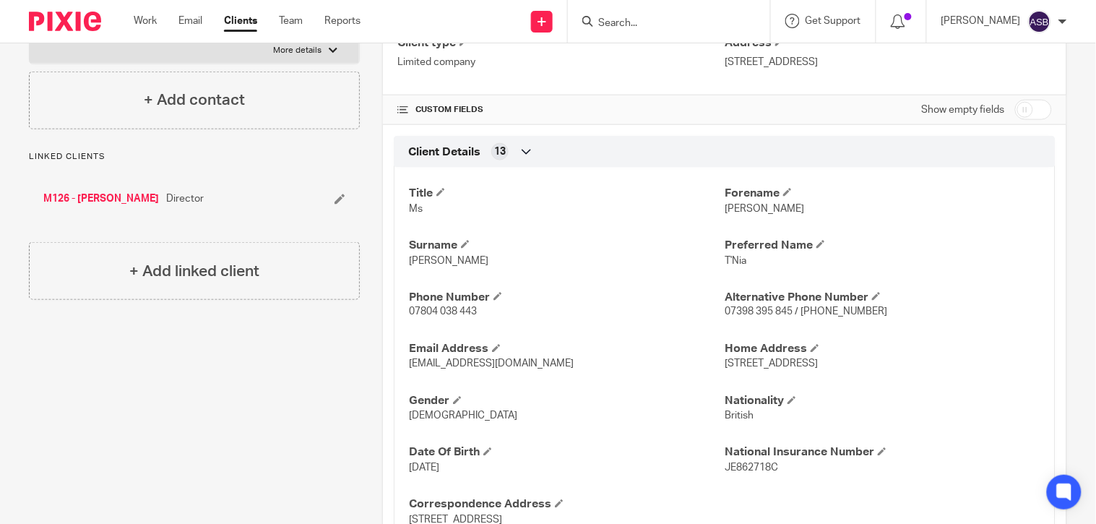
click at [118, 199] on link "M126 - [PERSON_NAME]" at bounding box center [101, 198] width 116 height 14
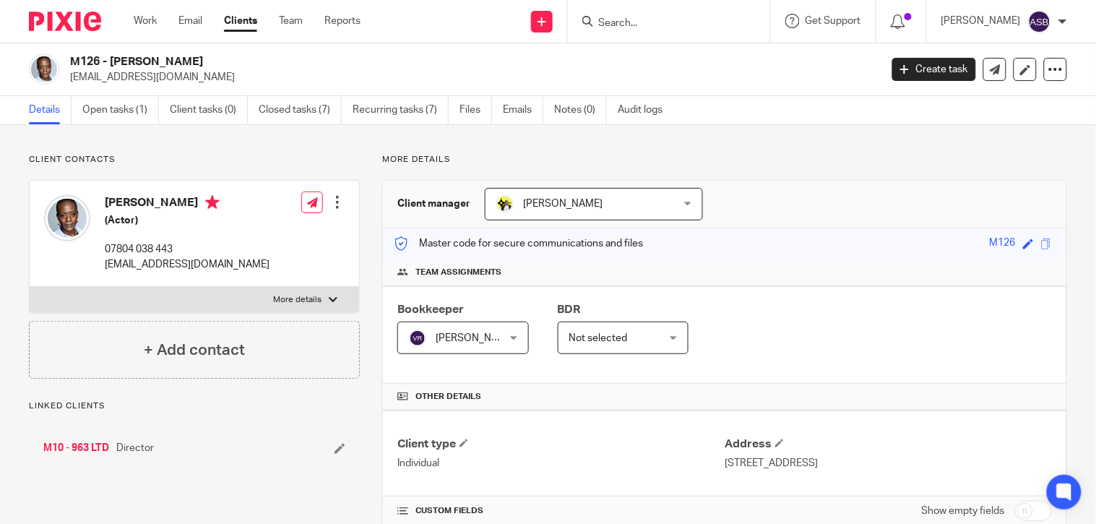
drag, startPoint x: 111, startPoint y: 59, endPoint x: 195, endPoint y: 62, distance: 84.6
click at [195, 62] on h2 "M126 - [PERSON_NAME]" at bounding box center [390, 61] width 640 height 15
copy h2 "[PERSON_NAME]"
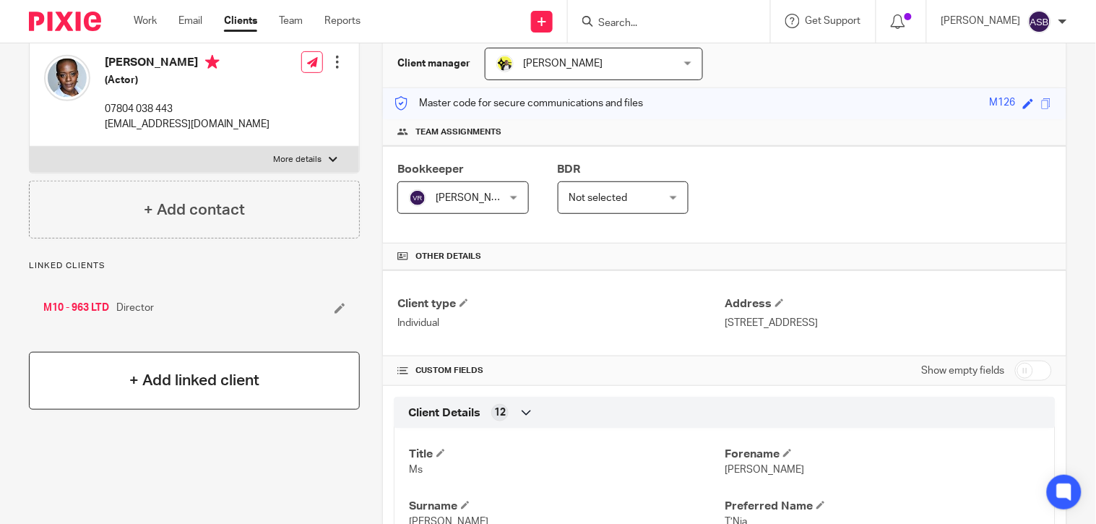
scroll to position [241, 0]
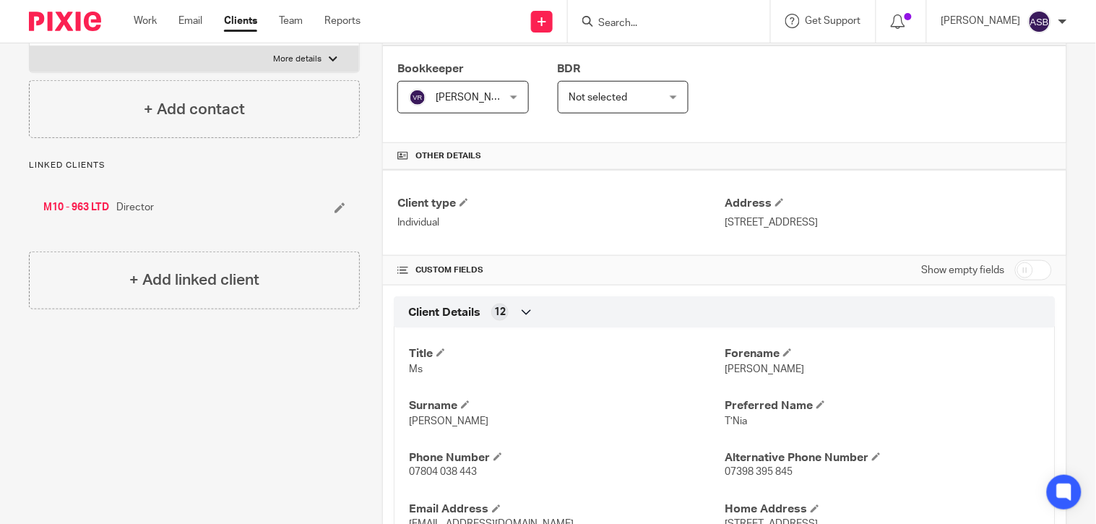
click at [85, 207] on link "M10 - 963 LTD" at bounding box center [76, 207] width 66 height 14
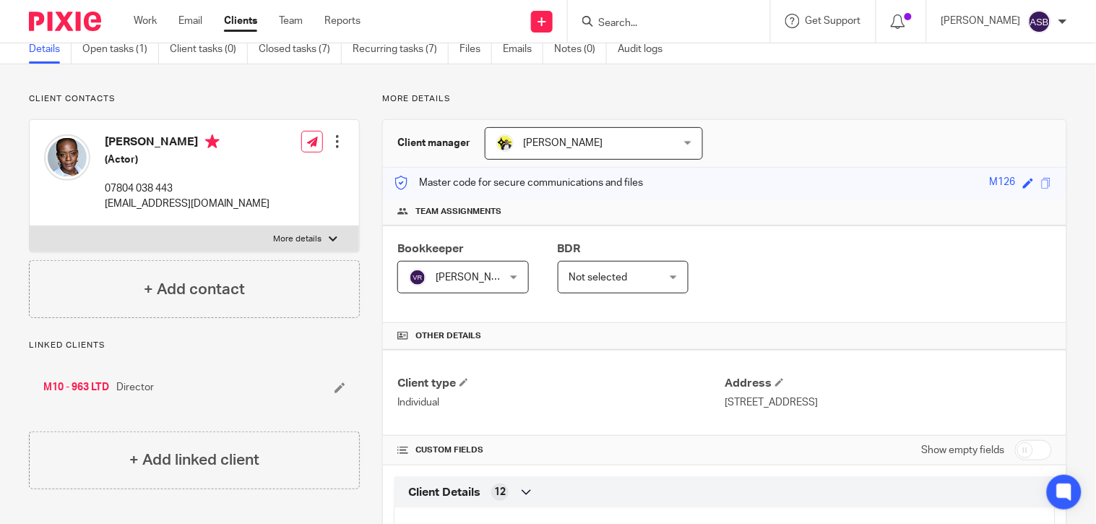
scroll to position [0, 0]
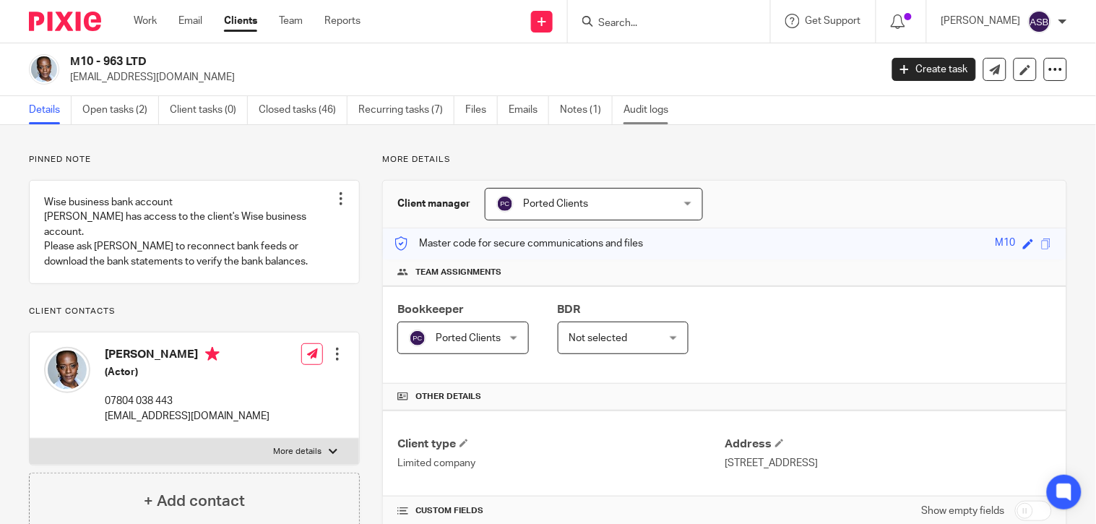
click at [653, 113] on link "Audit logs" at bounding box center [651, 110] width 56 height 28
click at [321, 62] on h2 "M10 - 963 LTD" at bounding box center [390, 61] width 640 height 15
click at [296, 55] on h2 "M10 - 963 LTD" at bounding box center [390, 61] width 640 height 15
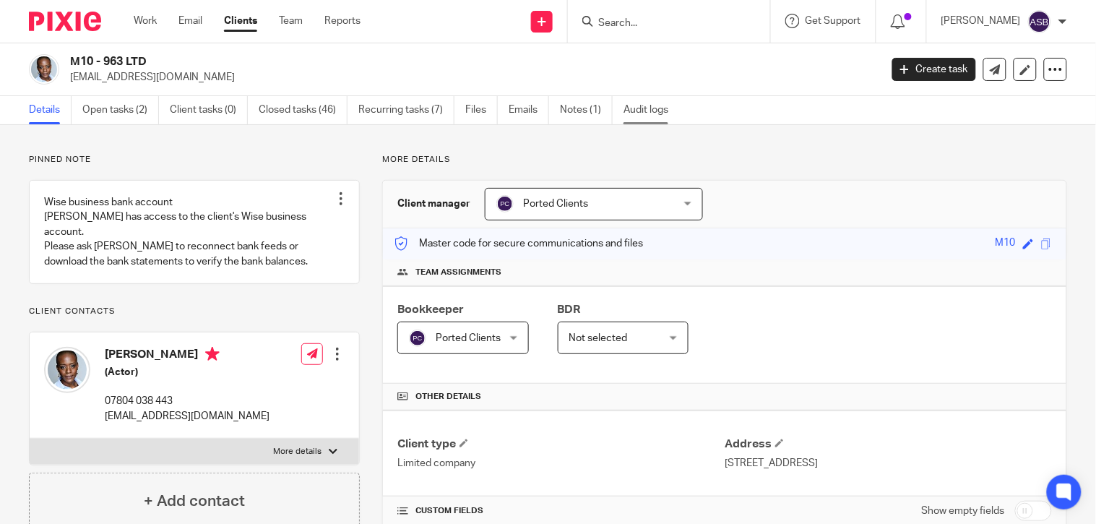
click at [652, 111] on link "Audit logs" at bounding box center [651, 110] width 56 height 28
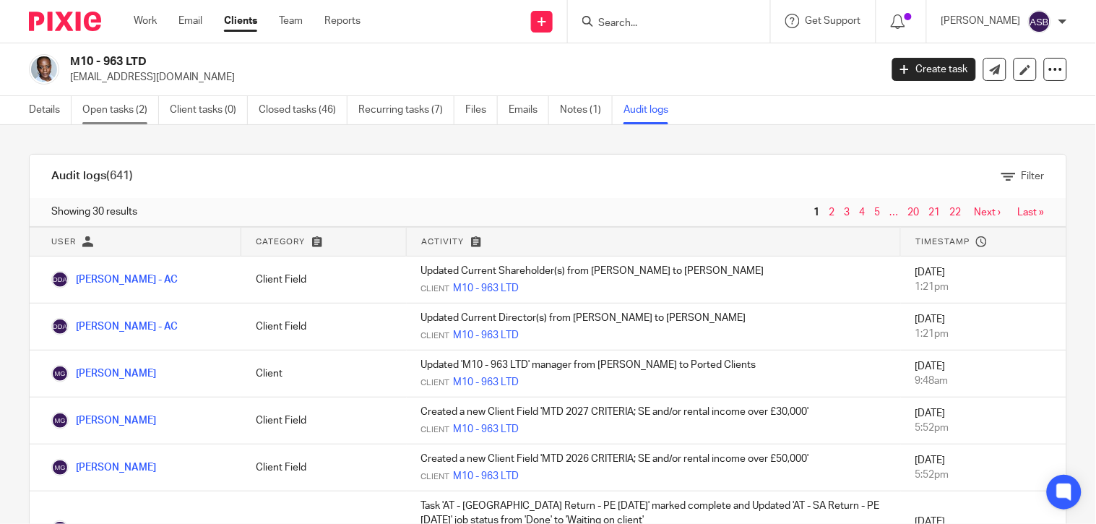
click at [123, 111] on link "Open tasks (2)" at bounding box center [120, 110] width 77 height 28
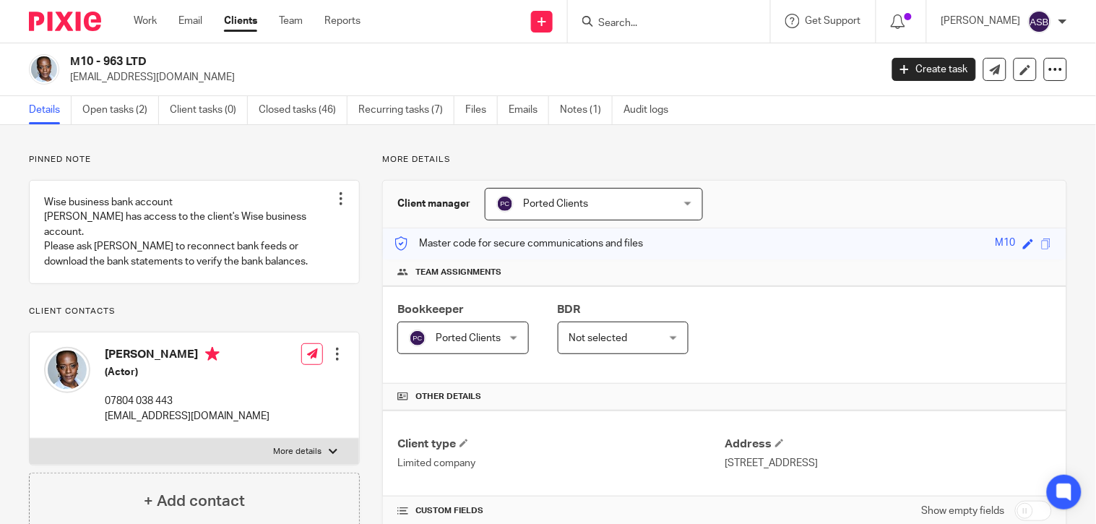
click at [679, 205] on div "Ported Clients Ported Clients" at bounding box center [594, 204] width 218 height 33
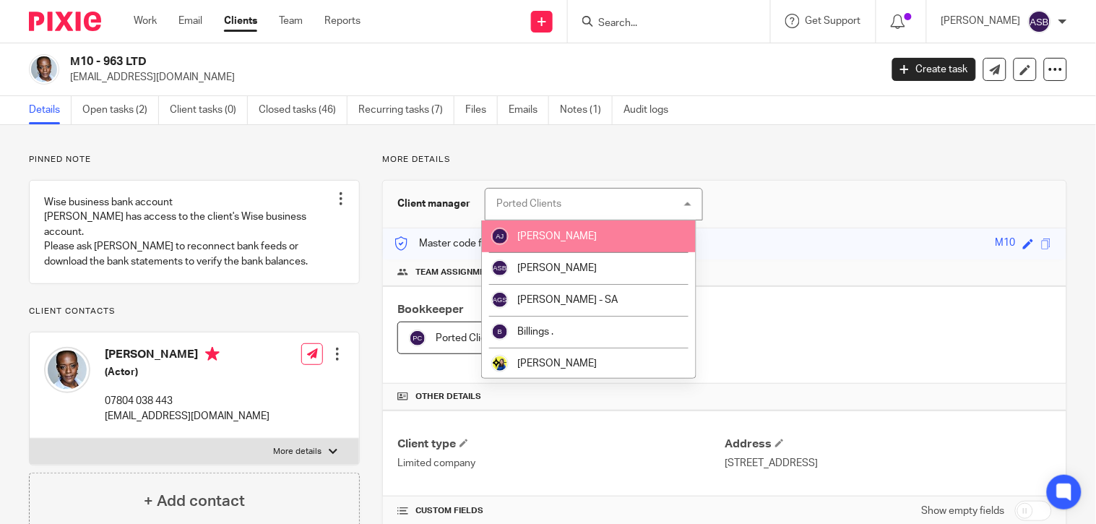
click at [524, 203] on div "Ported Clients" at bounding box center [528, 204] width 65 height 10
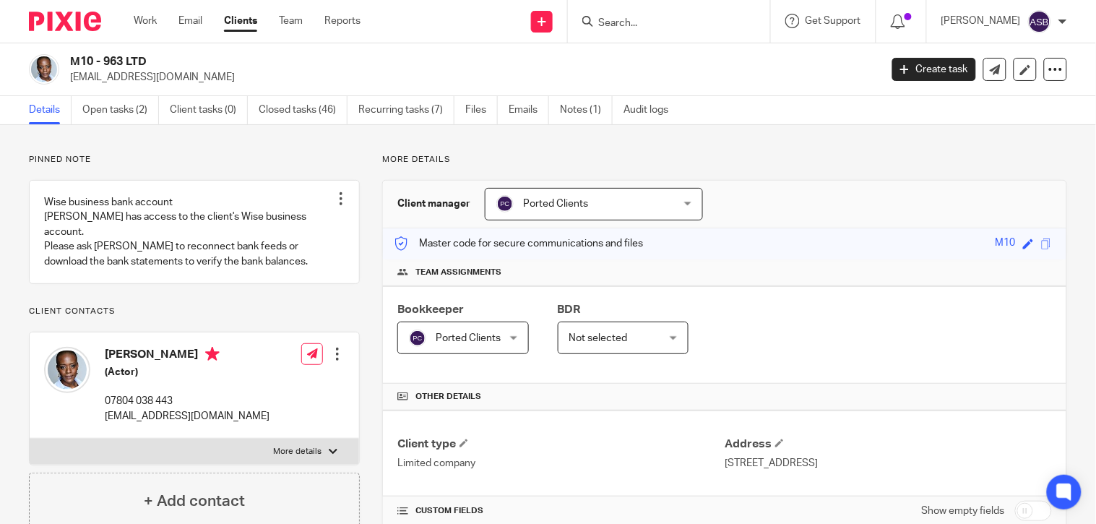
click at [626, 201] on span "Ported Clients" at bounding box center [578, 204] width 165 height 30
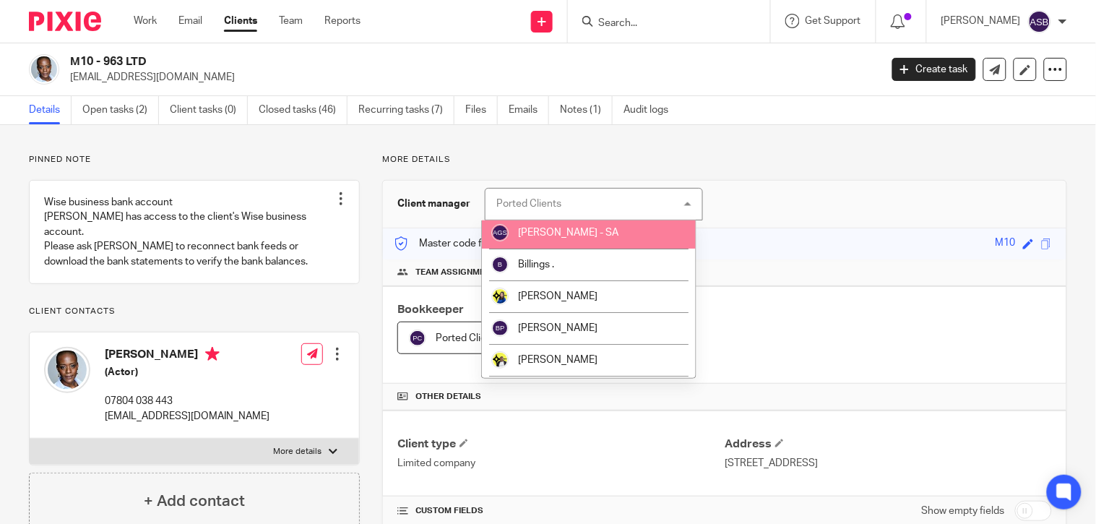
scroll to position [160, 0]
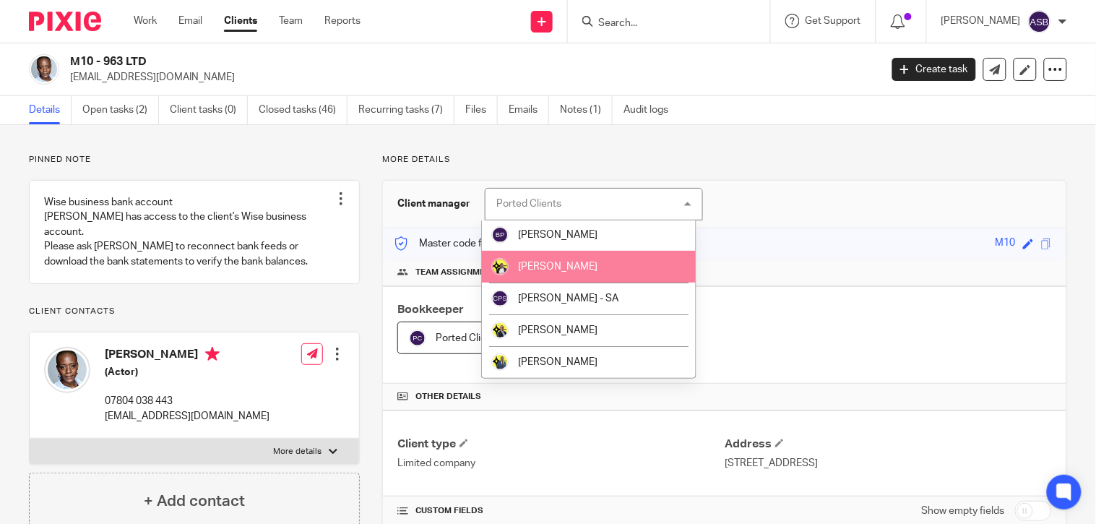
click at [595, 268] on span "Carine Thompson" at bounding box center [557, 267] width 79 height 10
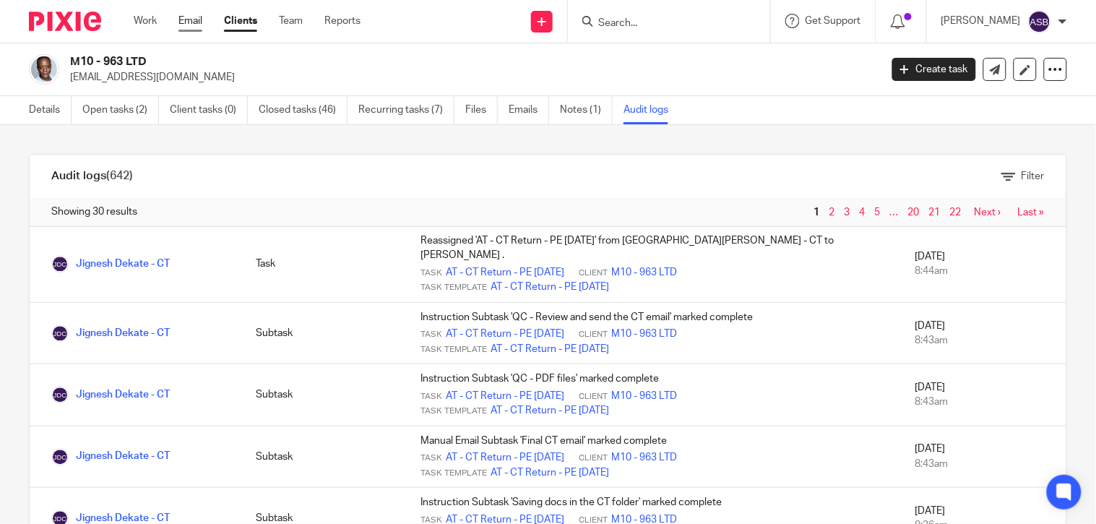
scroll to position [883, 0]
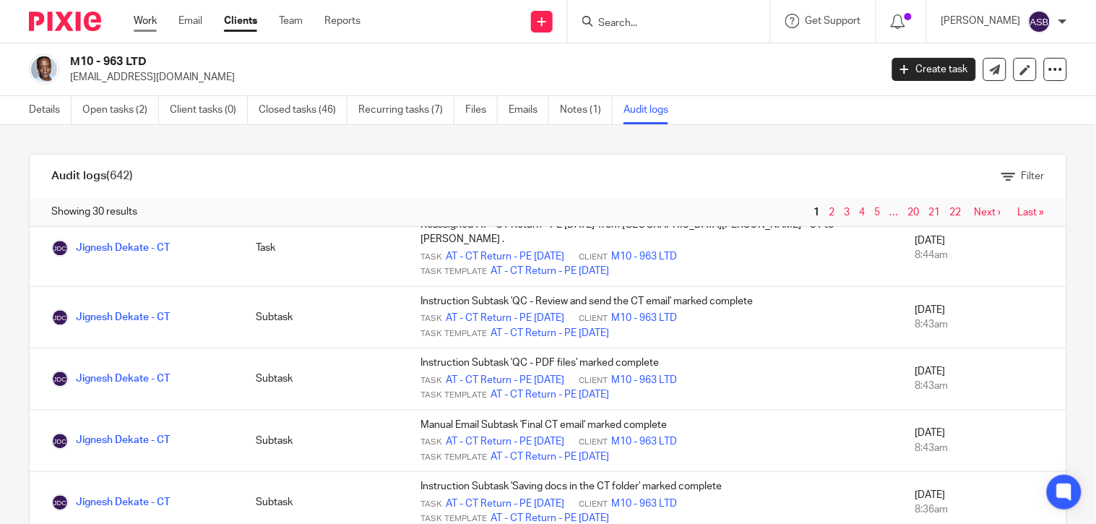
click at [155, 20] on link "Work" at bounding box center [145, 21] width 23 height 14
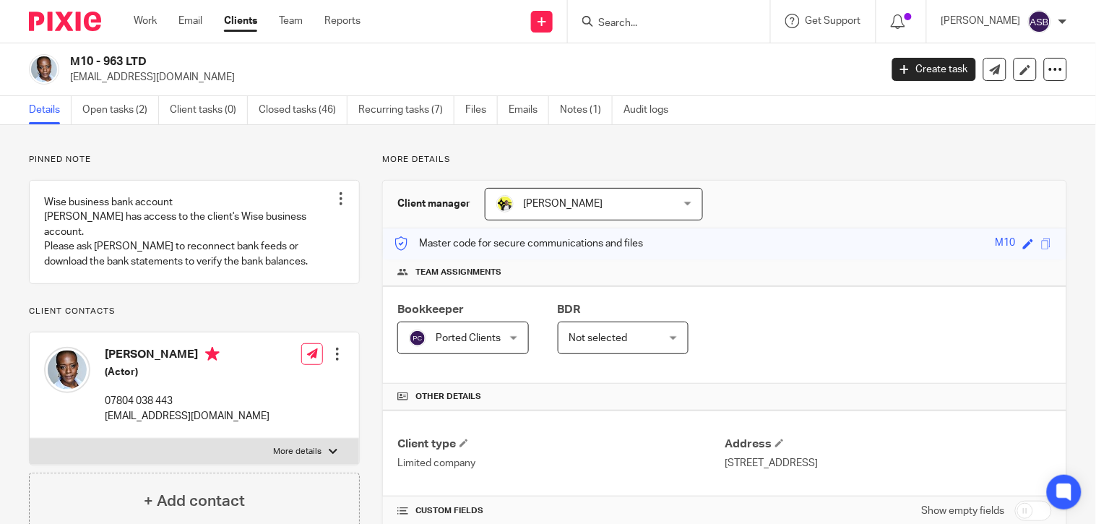
click at [459, 340] on span "Ported Clients" at bounding box center [468, 338] width 65 height 10
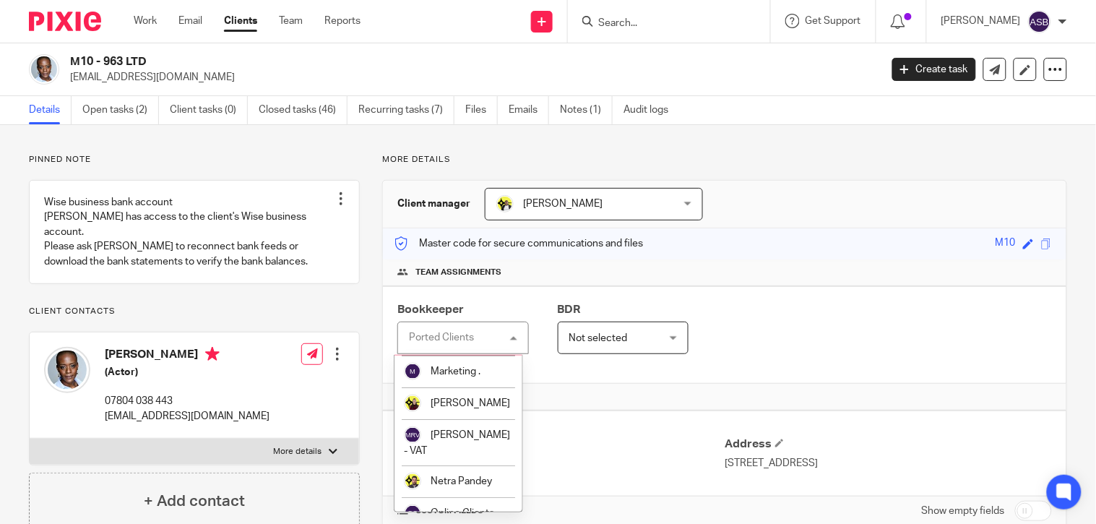
scroll to position [561, 0]
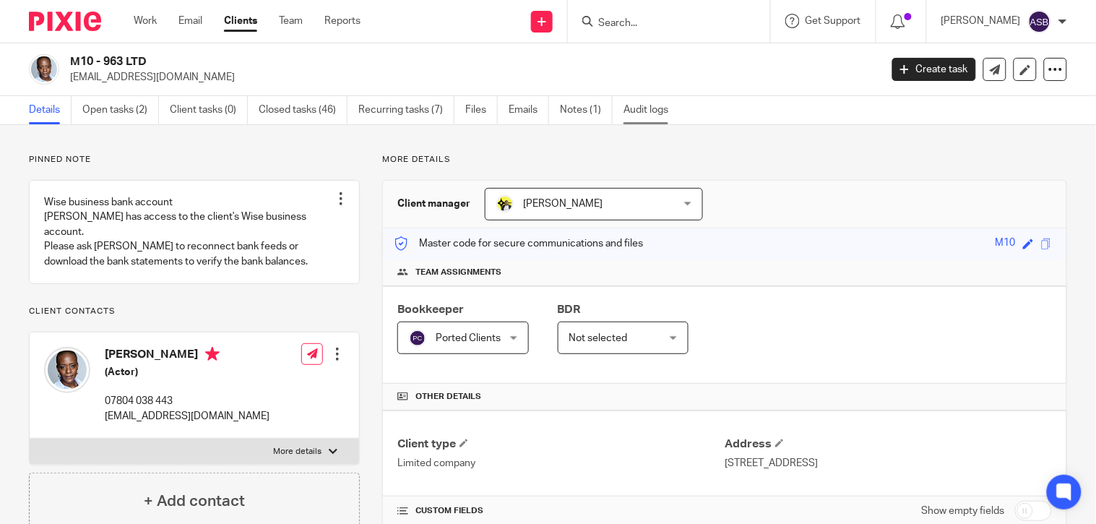
click at [651, 116] on link "Audit logs" at bounding box center [651, 110] width 56 height 28
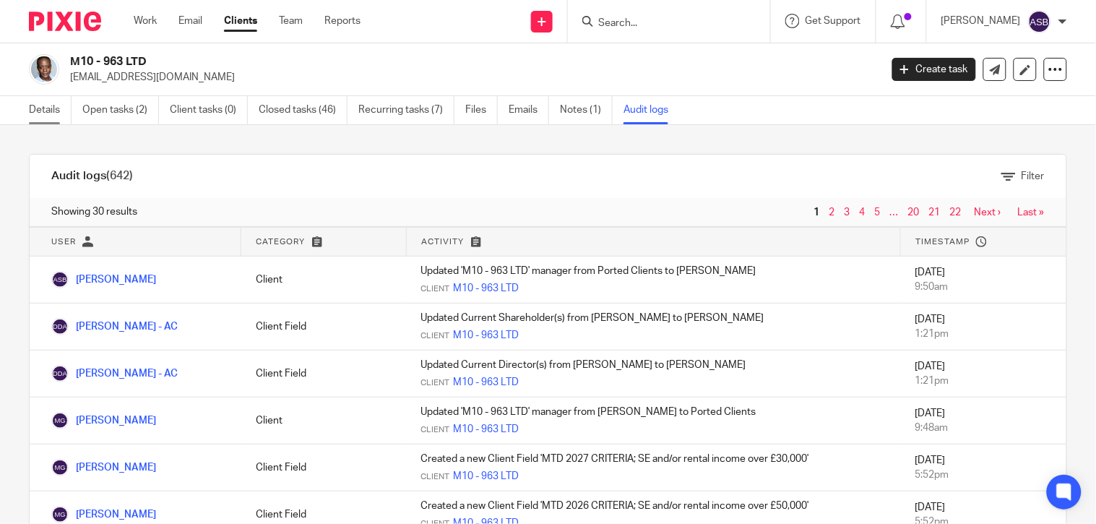
click at [43, 105] on link "Details" at bounding box center [50, 110] width 43 height 28
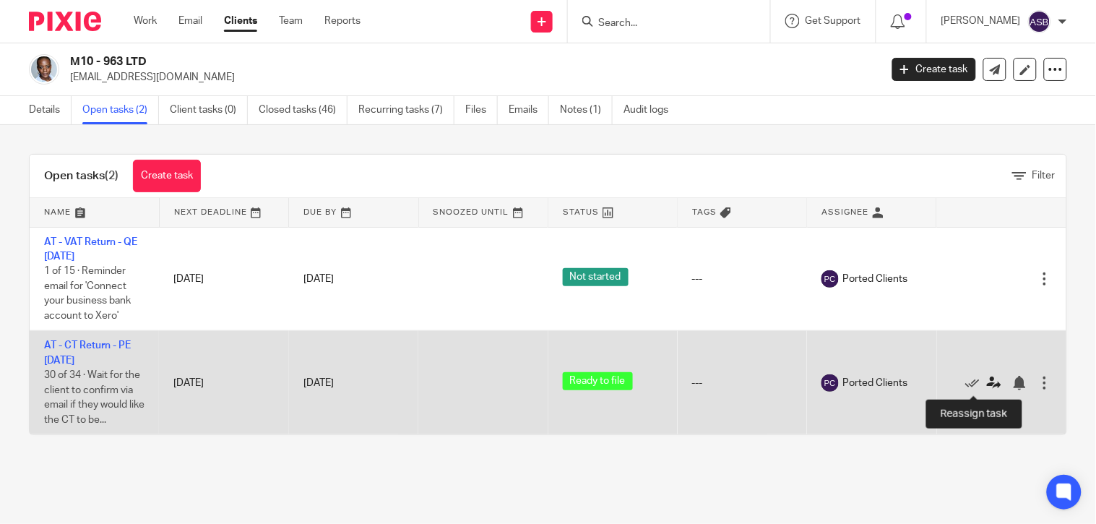
click at [987, 384] on icon at bounding box center [994, 383] width 14 height 14
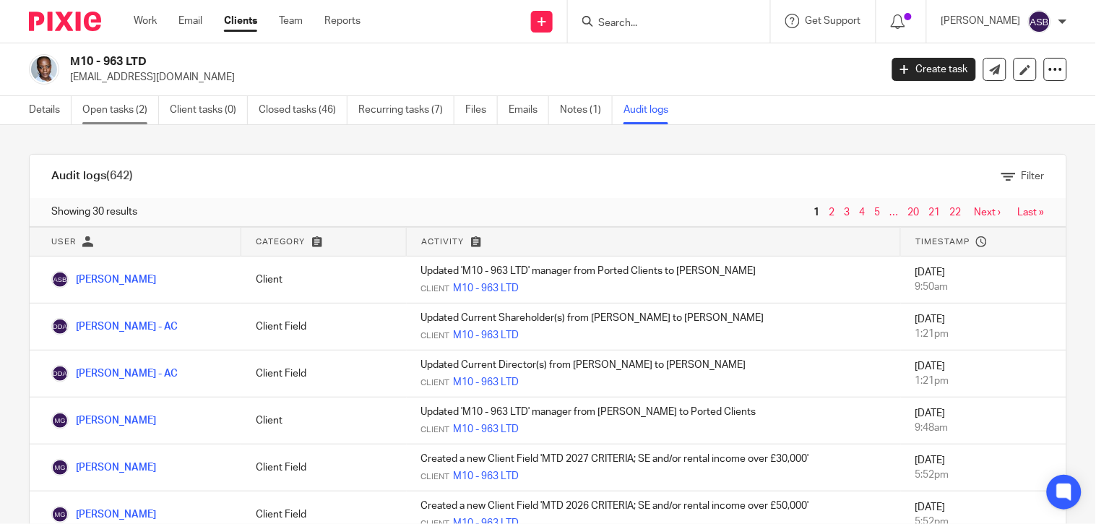
click at [134, 97] on link "Open tasks (2)" at bounding box center [120, 110] width 77 height 28
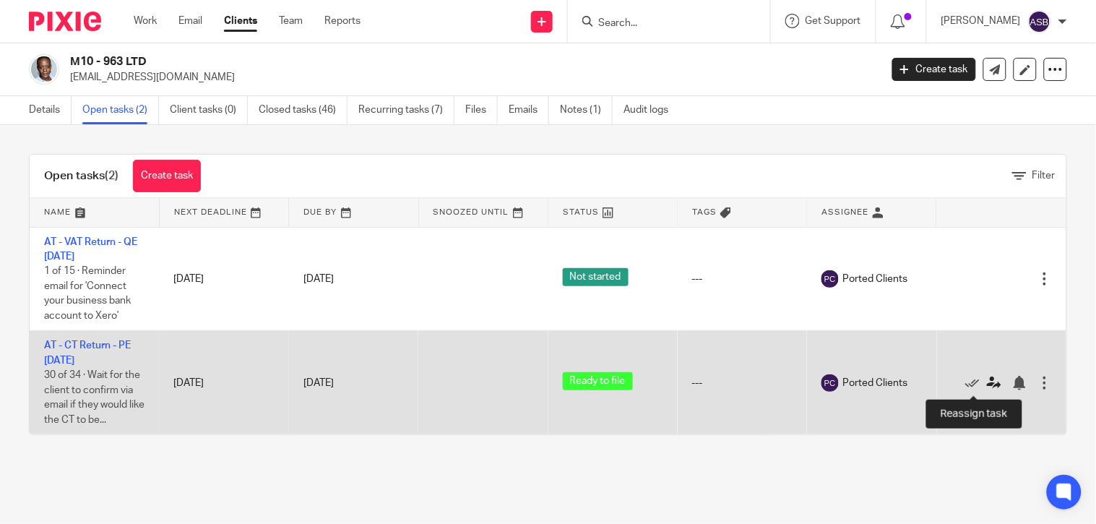
click at [987, 384] on icon at bounding box center [994, 383] width 14 height 14
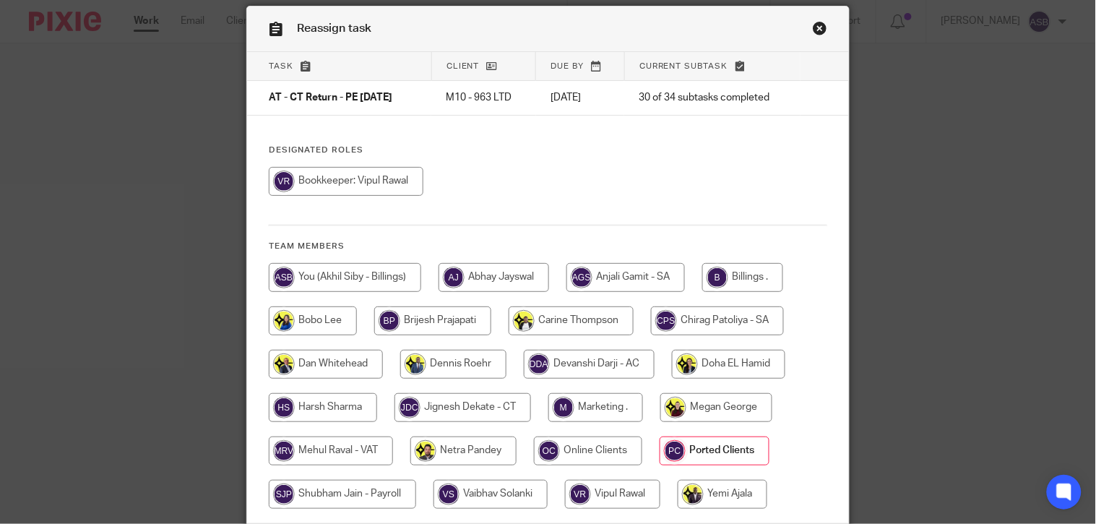
scroll to position [80, 0]
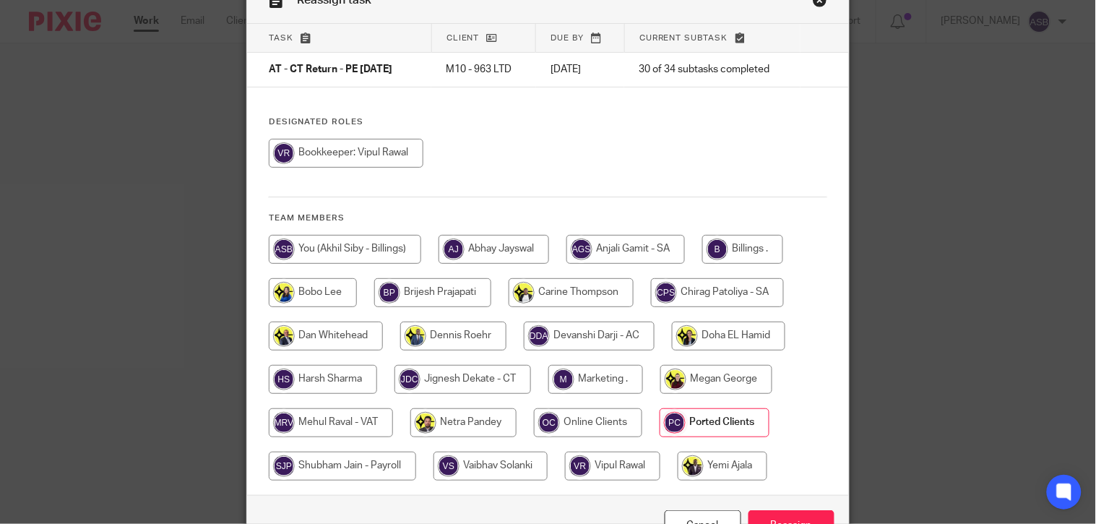
click at [740, 243] on input "radio" at bounding box center [742, 249] width 81 height 29
radio input "true"
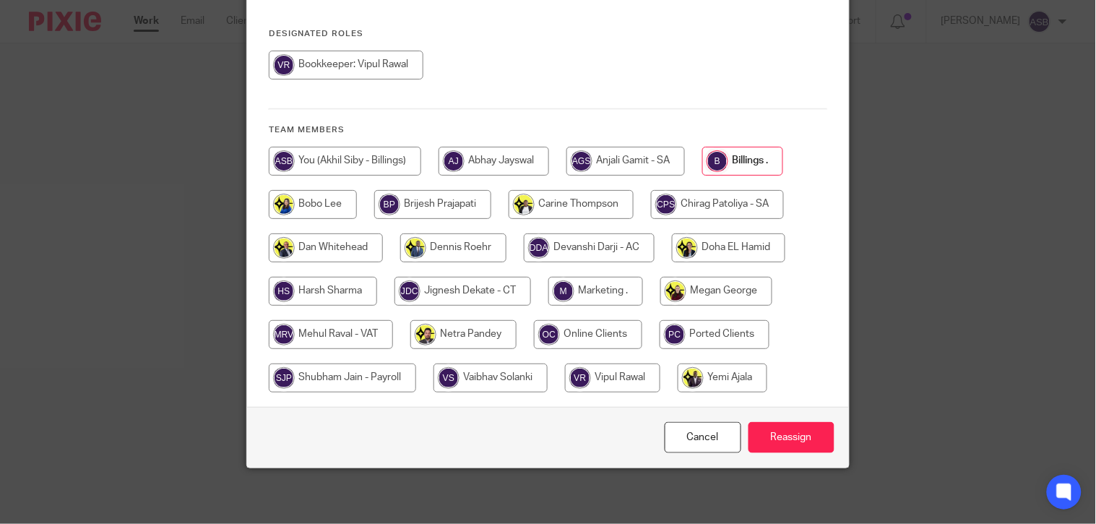
scroll to position [170, 0]
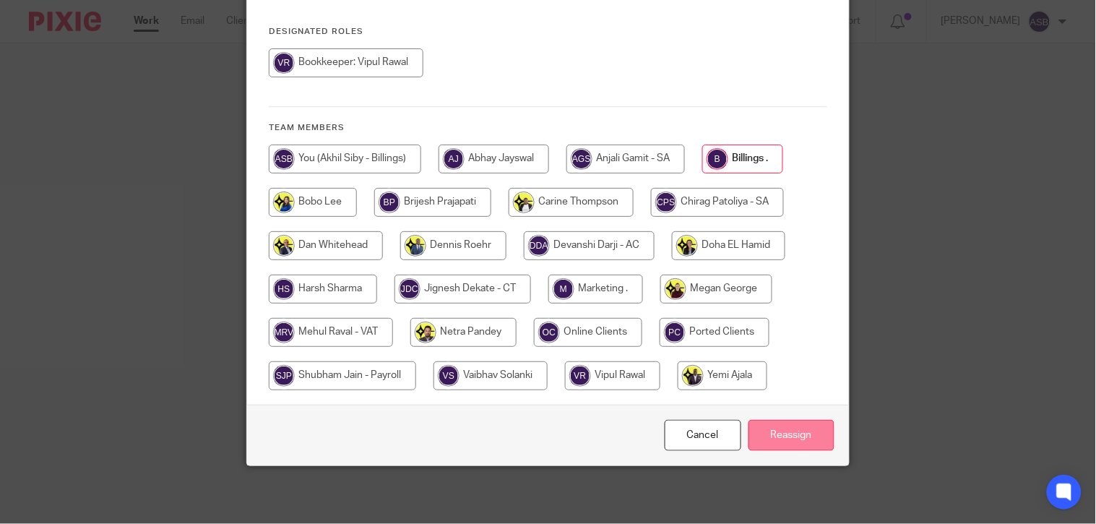
click at [774, 431] on input "Reassign" at bounding box center [791, 435] width 86 height 31
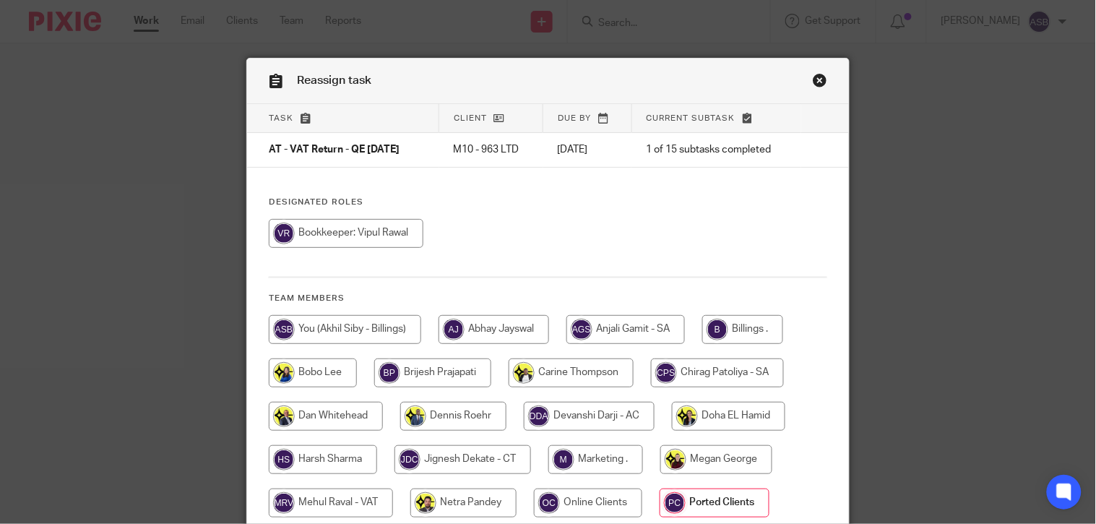
click at [347, 233] on input "radio" at bounding box center [346, 233] width 155 height 29
radio input "true"
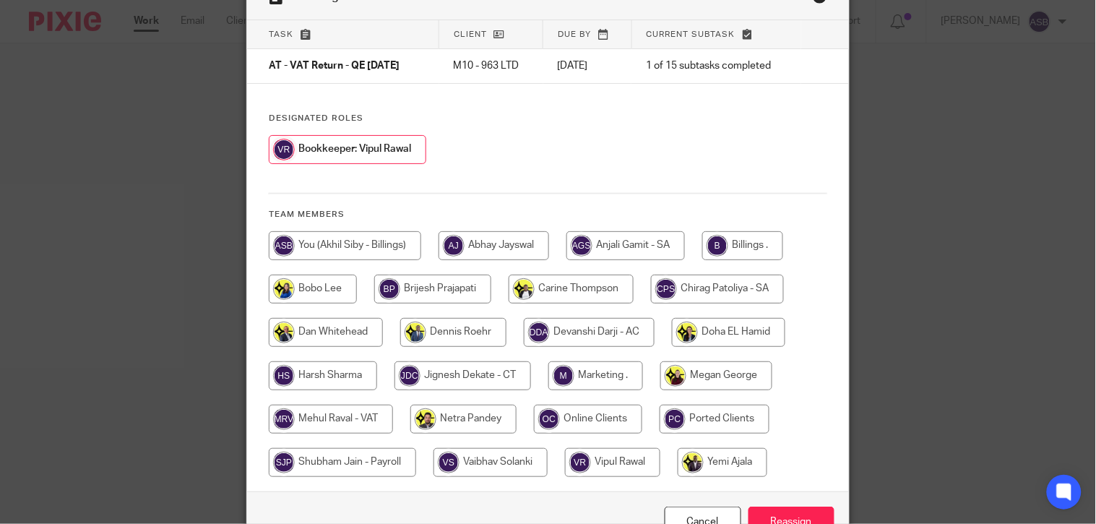
scroll to position [170, 0]
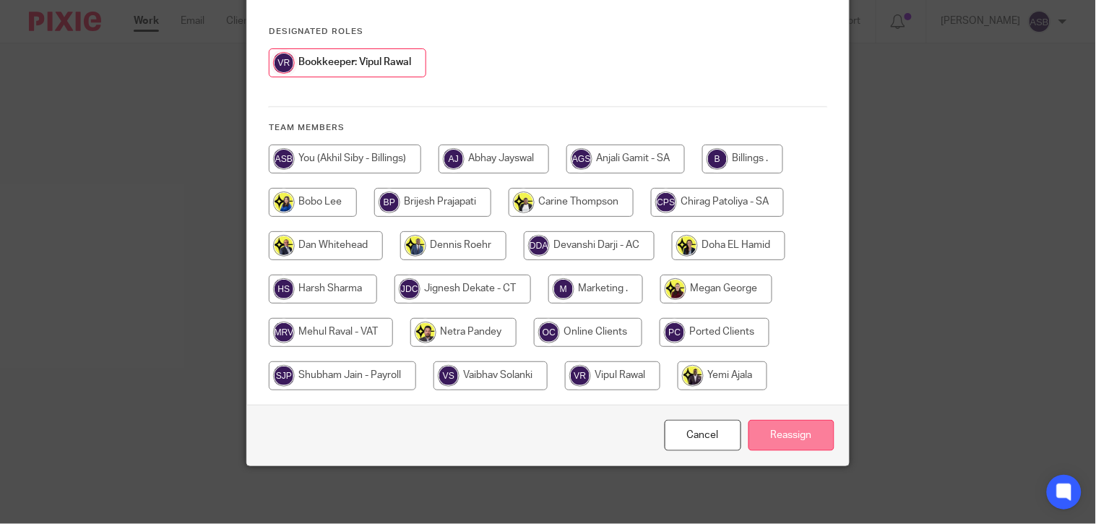
click at [770, 430] on input "Reassign" at bounding box center [791, 435] width 86 height 31
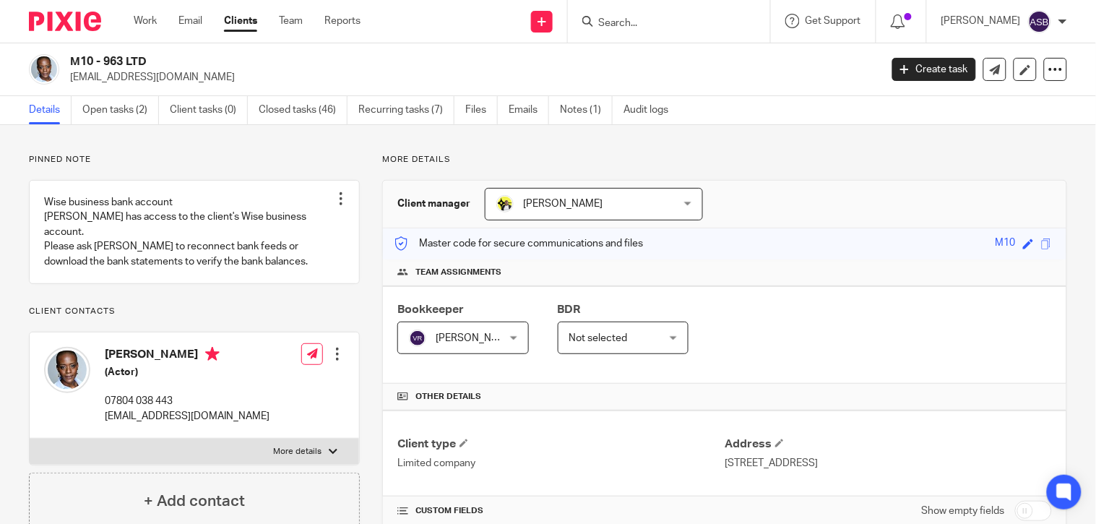
drag, startPoint x: 608, startPoint y: 12, endPoint x: 615, endPoint y: 15, distance: 8.1
click at [611, 13] on form at bounding box center [674, 21] width 154 height 18
click at [618, 25] on input "Search" at bounding box center [662, 23] width 130 height 13
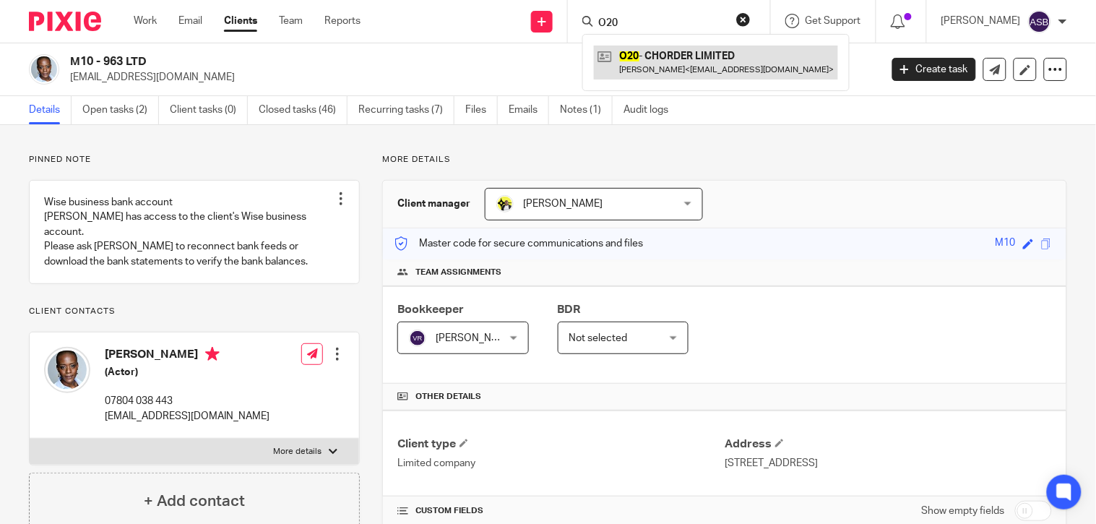
type input "O20"
click at [694, 66] on link at bounding box center [716, 62] width 244 height 33
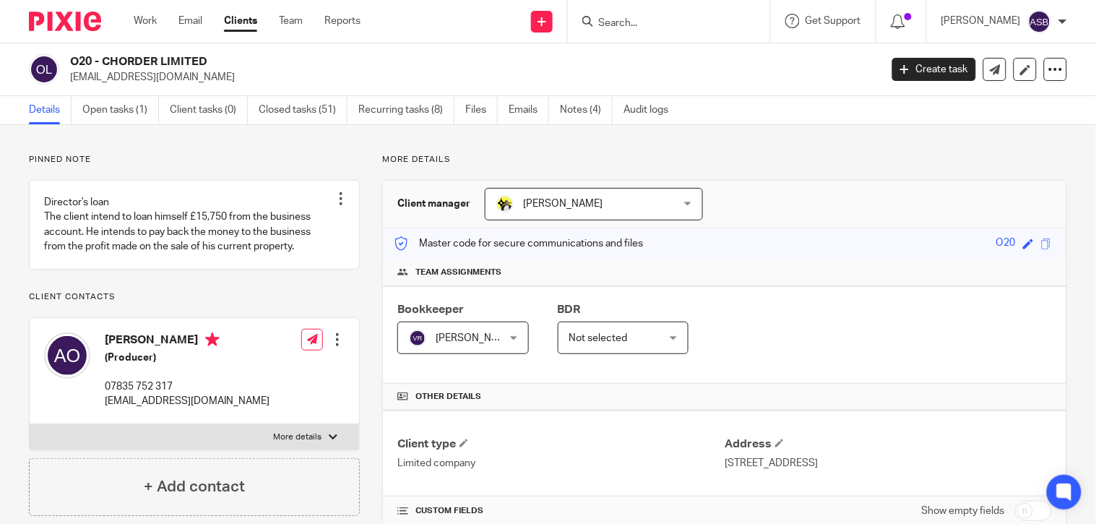
click at [695, 30] on div at bounding box center [669, 21] width 202 height 43
click at [655, 27] on input "Search" at bounding box center [662, 23] width 130 height 13
paste input "Ajala Propertie"
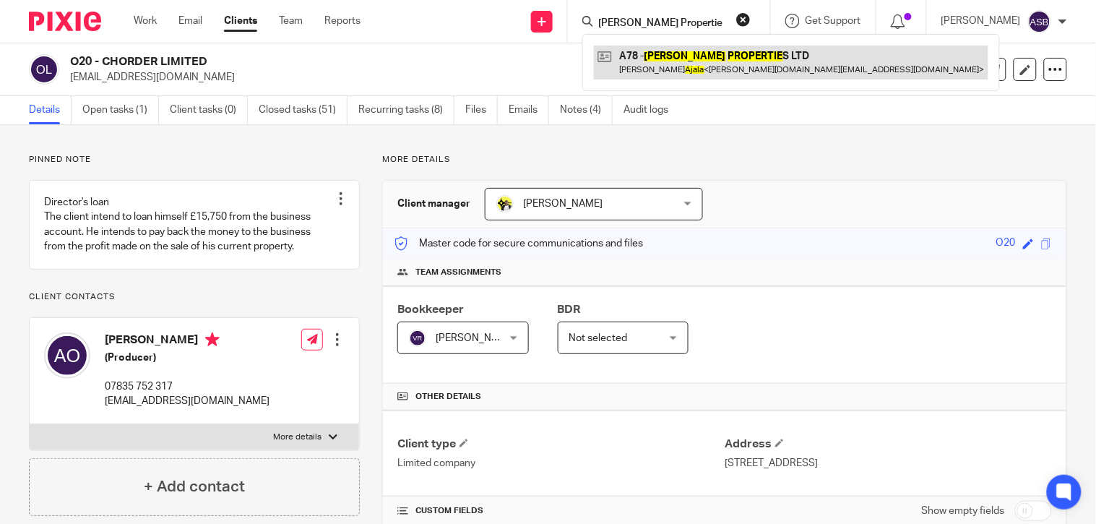
type input "Ajala Propertie"
click at [746, 66] on link at bounding box center [791, 62] width 394 height 33
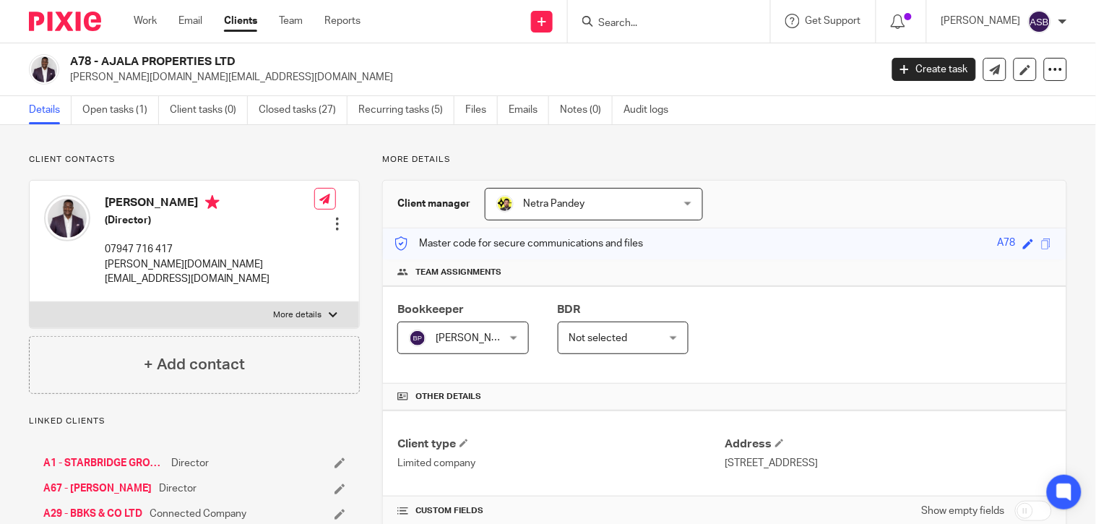
click at [620, 24] on input "Search" at bounding box center [662, 23] width 130 height 13
type input "S39"
click at [150, 14] on link "Work" at bounding box center [145, 21] width 23 height 14
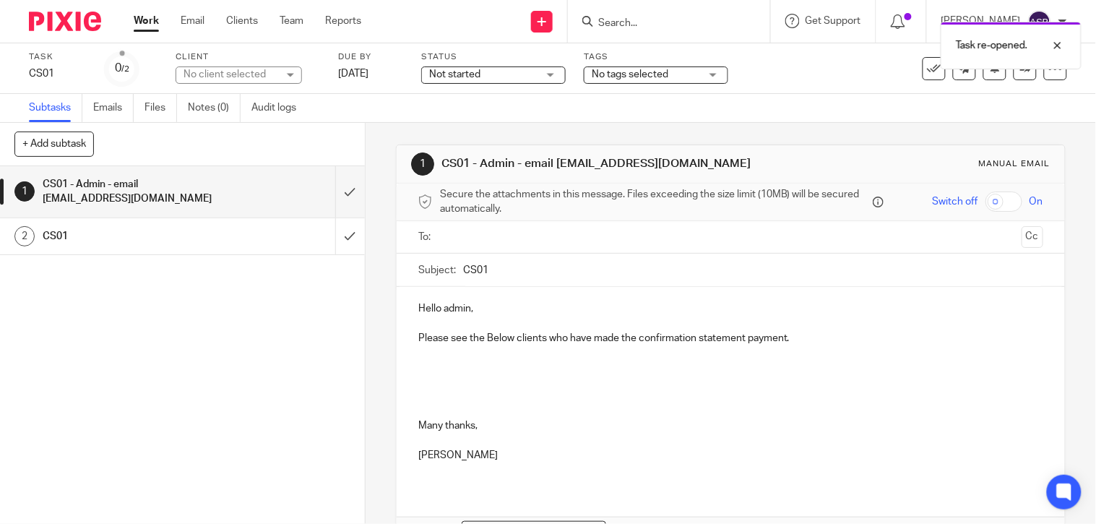
drag, startPoint x: 828, startPoint y: 337, endPoint x: 808, endPoint y: 342, distance: 21.0
click at [828, 337] on p "Please see the Below clients who have made the confirmation statement payment." at bounding box center [730, 338] width 625 height 14
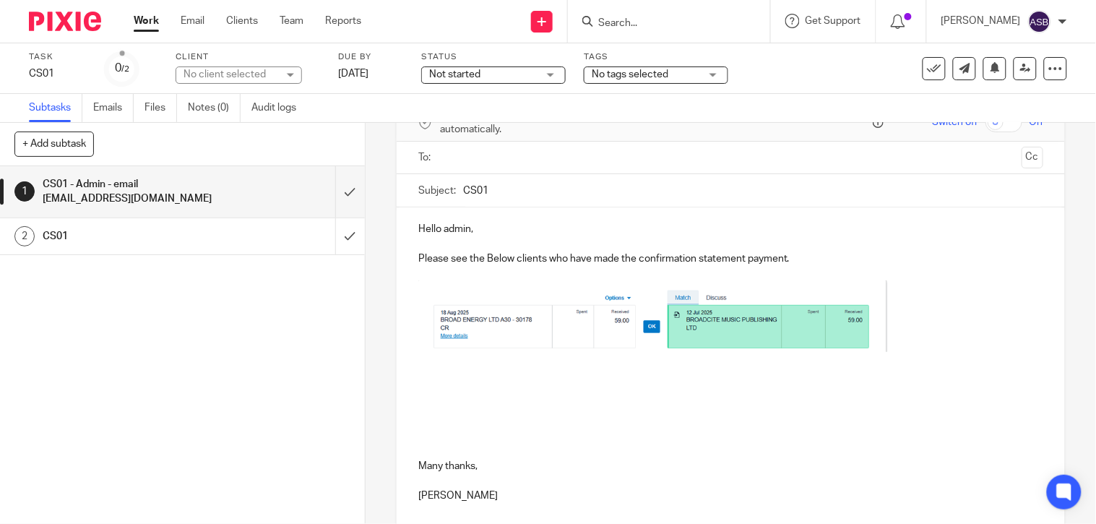
scroll to position [160, 0]
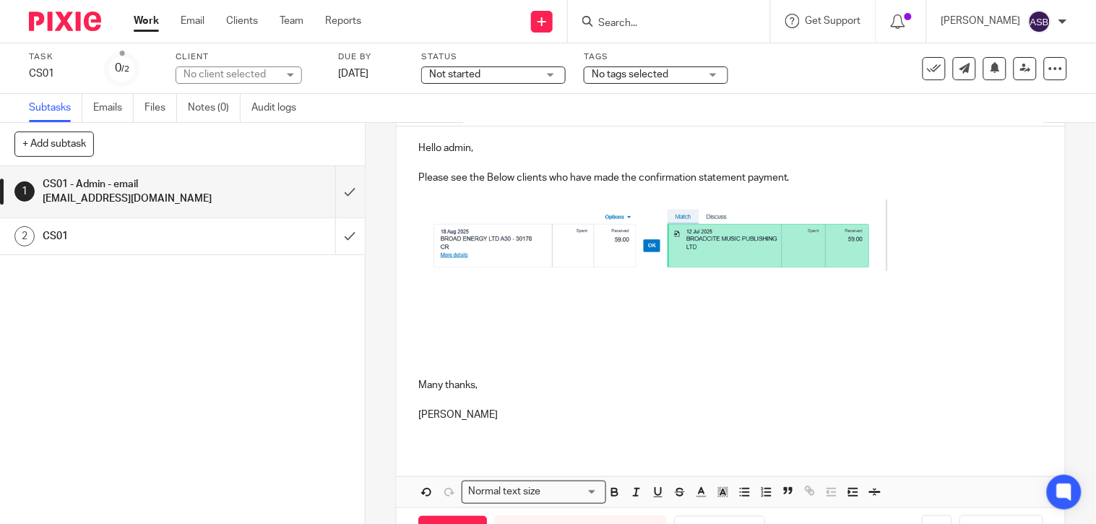
click at [446, 305] on p at bounding box center [730, 312] width 625 height 14
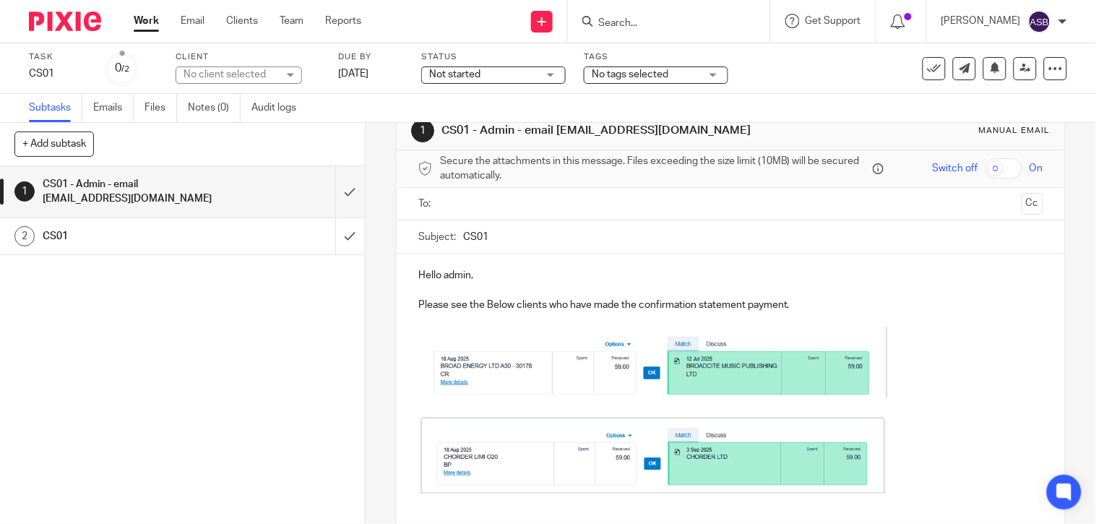
scroll to position [0, 0]
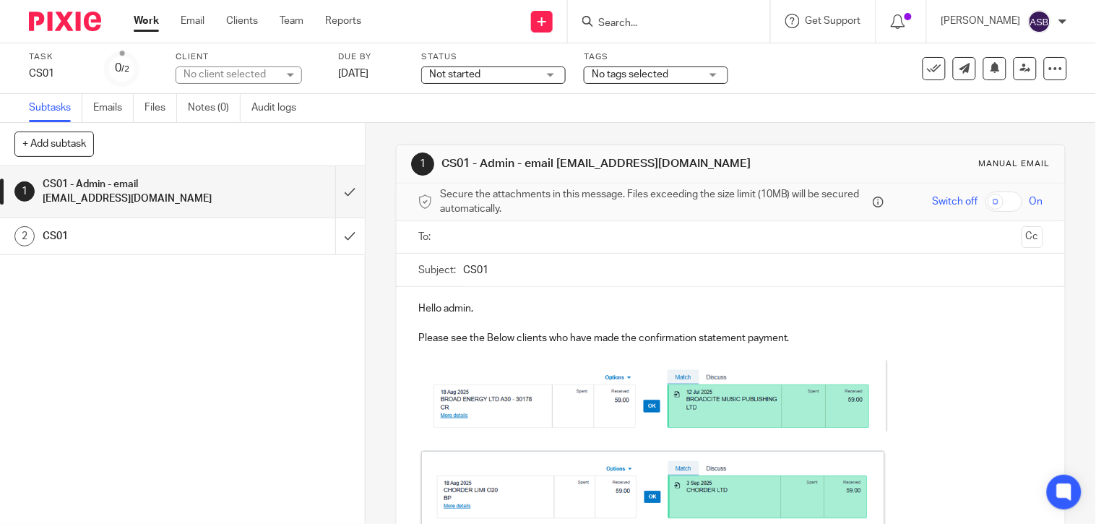
drag, startPoint x: 637, startPoint y: 130, endPoint x: 668, endPoint y: 157, distance: 41.5
click at [668, 157] on h1 "CS01 - Admin - email admin@starbridge.uk" at bounding box center [601, 163] width 320 height 15
copy h1 "admin@starbridge.uk"
click at [454, 230] on input "text" at bounding box center [730, 237] width 571 height 17
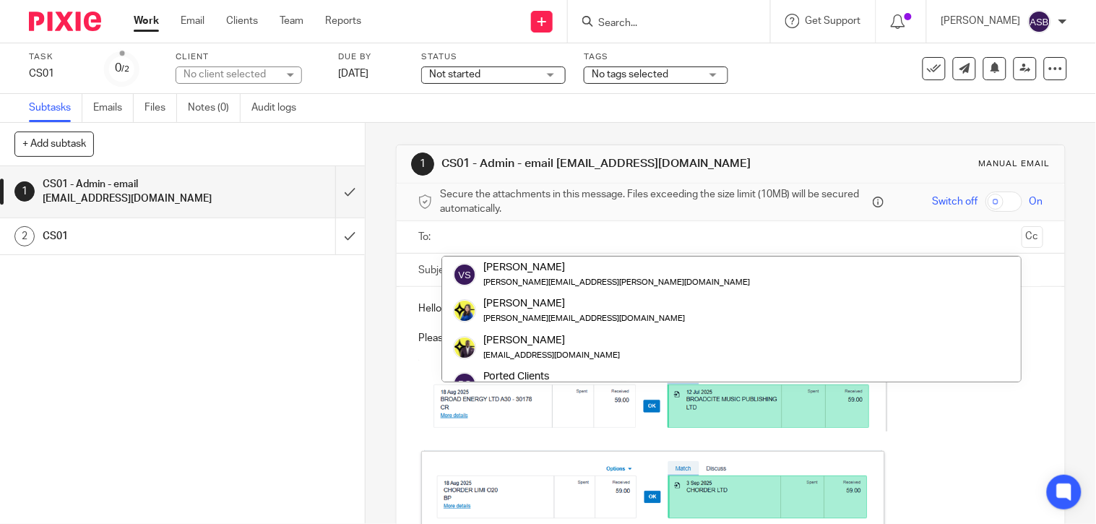
paste input "admin@starbridge.uk"
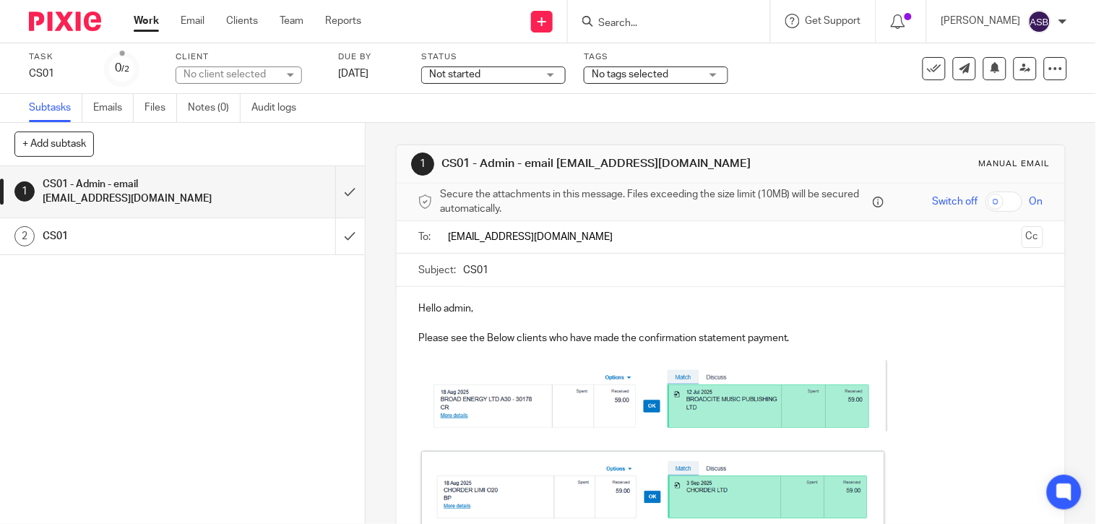
type input "admin@starbridge.uk"
click at [925, 380] on p at bounding box center [730, 398] width 625 height 76
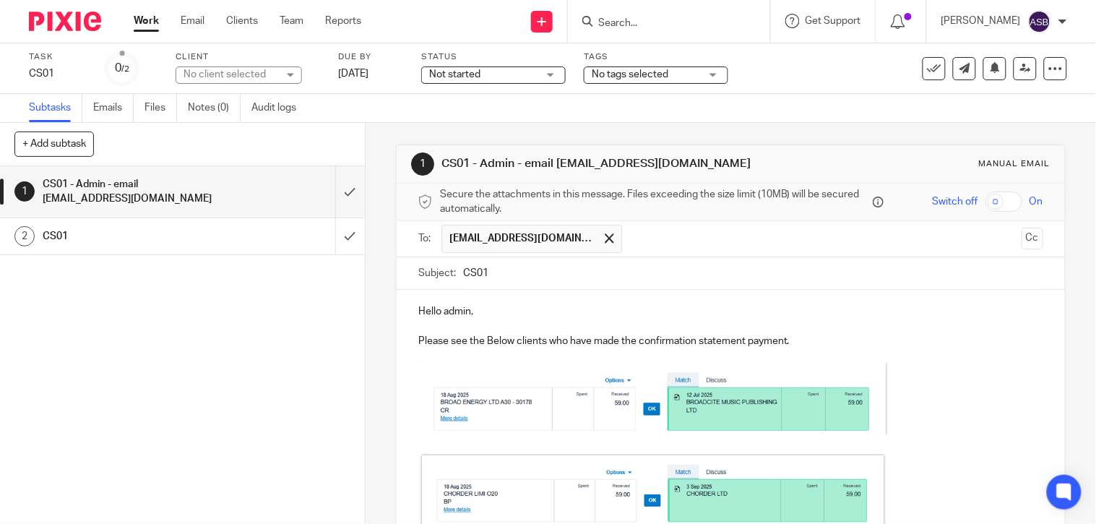
drag, startPoint x: 965, startPoint y: 340, endPoint x: 898, endPoint y: 345, distance: 67.4
click at [966, 340] on p "Please see the Below clients who have made the confirmation statement payment." at bounding box center [730, 341] width 625 height 14
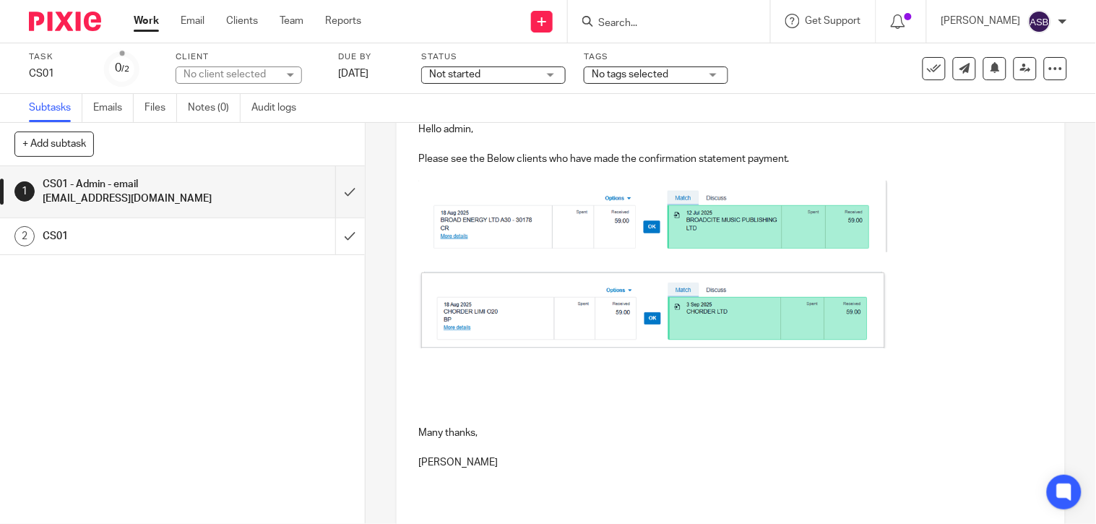
scroll to position [283, 0]
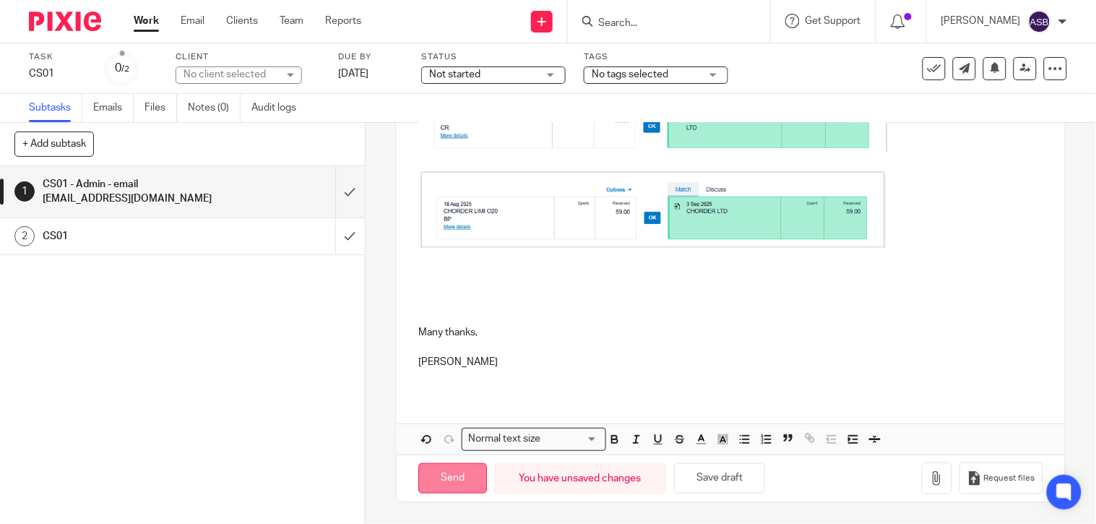
click at [450, 465] on input "Send" at bounding box center [452, 478] width 69 height 31
type input "Sent"
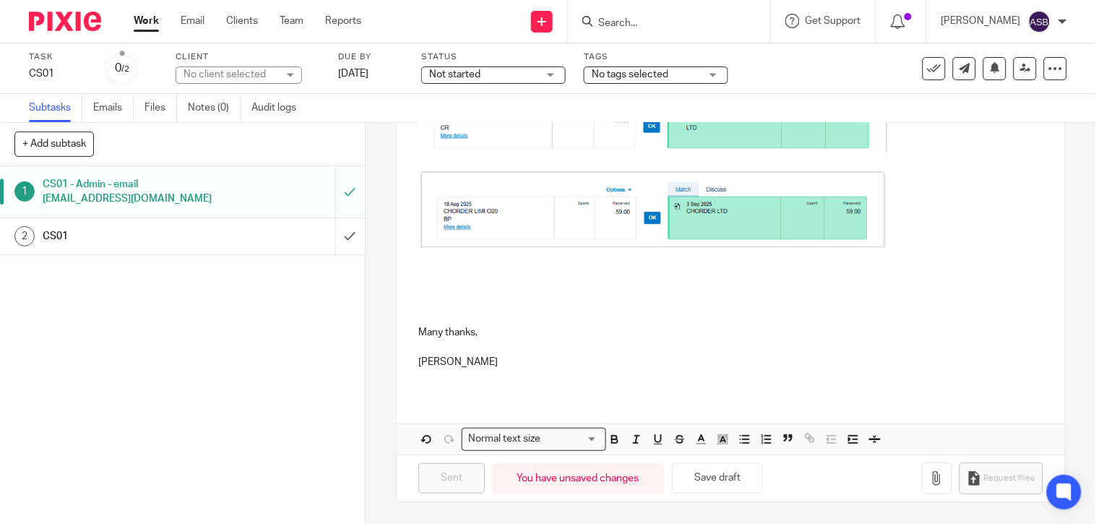
click at [623, 20] on input "Search" at bounding box center [662, 23] width 130 height 13
paste input "ALIZA CHEN LTD"
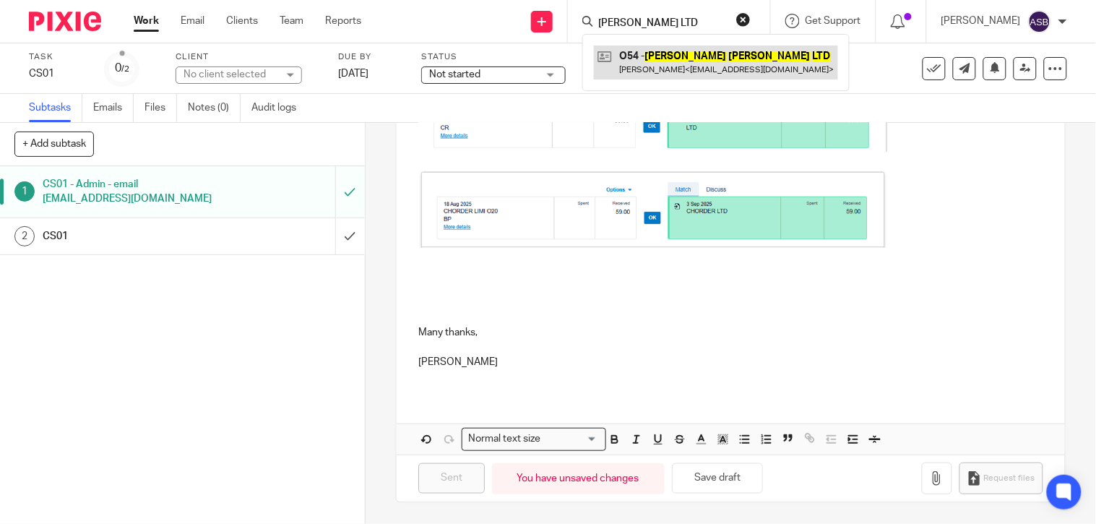
type input "ALIZA CHEN LTD"
click at [699, 51] on link at bounding box center [716, 62] width 244 height 33
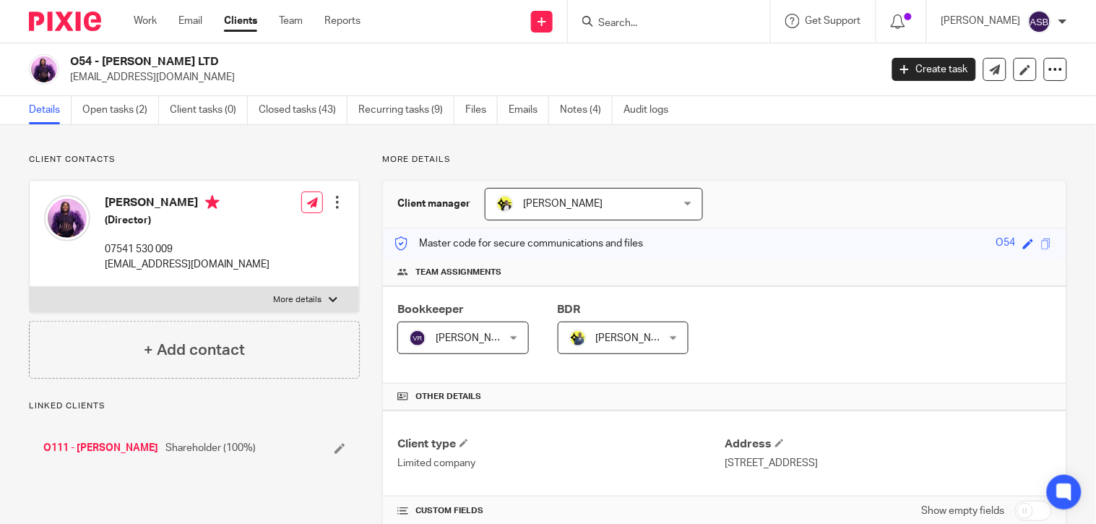
drag, startPoint x: 139, startPoint y: 62, endPoint x: 221, endPoint y: 62, distance: 82.4
click at [221, 62] on h2 "O54 - [PERSON_NAME] LTD" at bounding box center [390, 61] width 640 height 15
copy h2 "[PERSON_NAME] LTD"
click at [647, 24] on input "Search" at bounding box center [662, 23] width 130 height 13
paste input "cidesignshq@gmail.com"
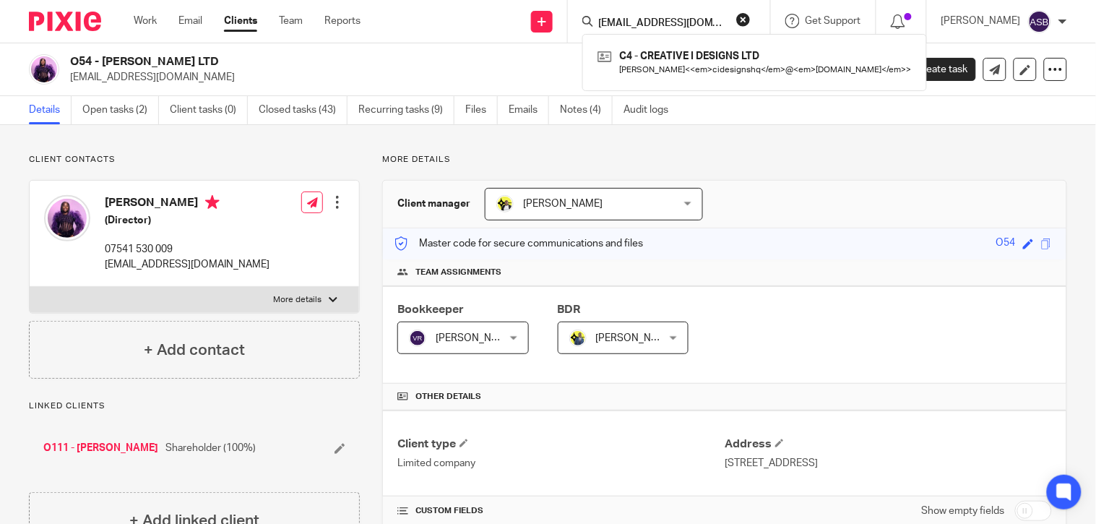
type input "cidesignshq@gmail.com"
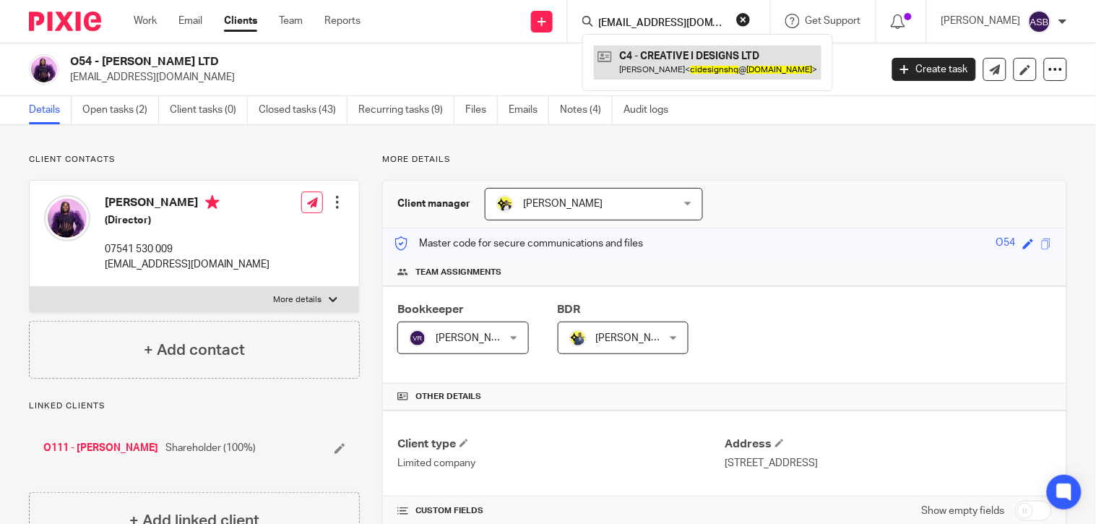
click at [688, 61] on link at bounding box center [708, 62] width 228 height 33
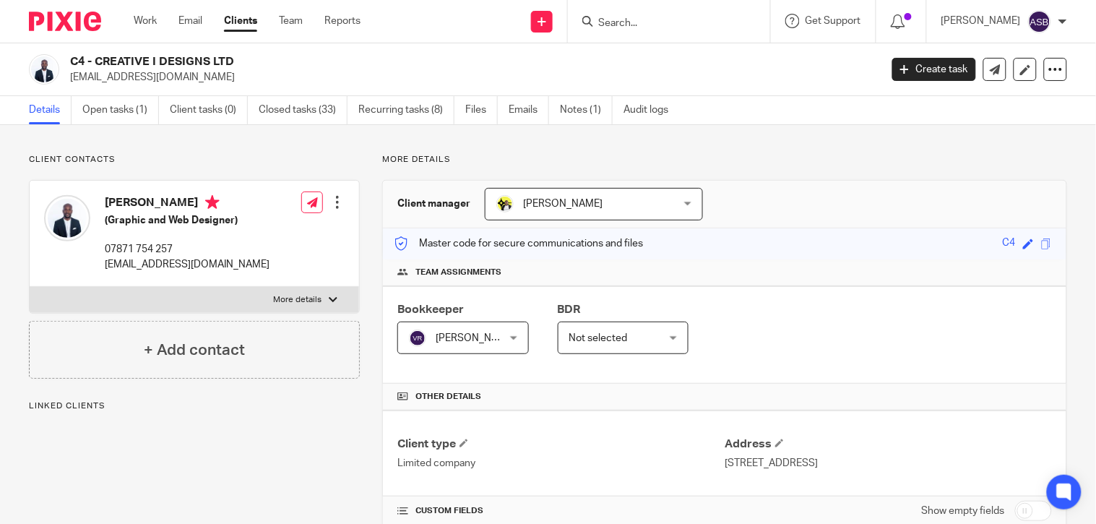
click at [236, 60] on h2 "C4 - CREATIVE I DESIGNS LTD" at bounding box center [390, 61] width 640 height 15
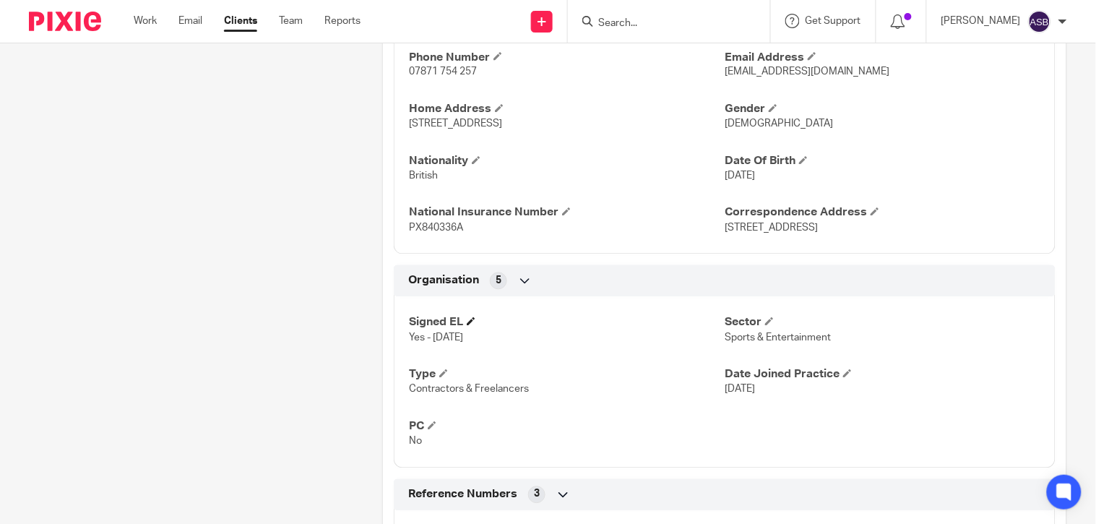
scroll to position [642, 0]
click at [573, 30] on div at bounding box center [669, 21] width 202 height 43
click at [631, 20] on input "Search" at bounding box center [662, 23] width 130 height 13
paste input "LJC MANAGEMENT SERVICES LTD"
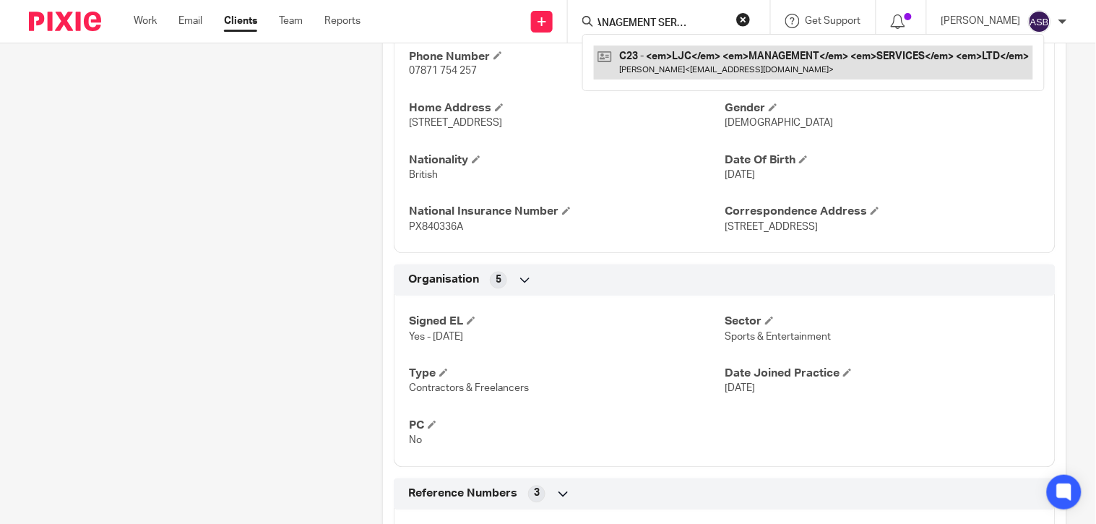
type input "LJC MANAGEMENT SERVICES LTD"
click at [638, 66] on link at bounding box center [813, 62] width 439 height 33
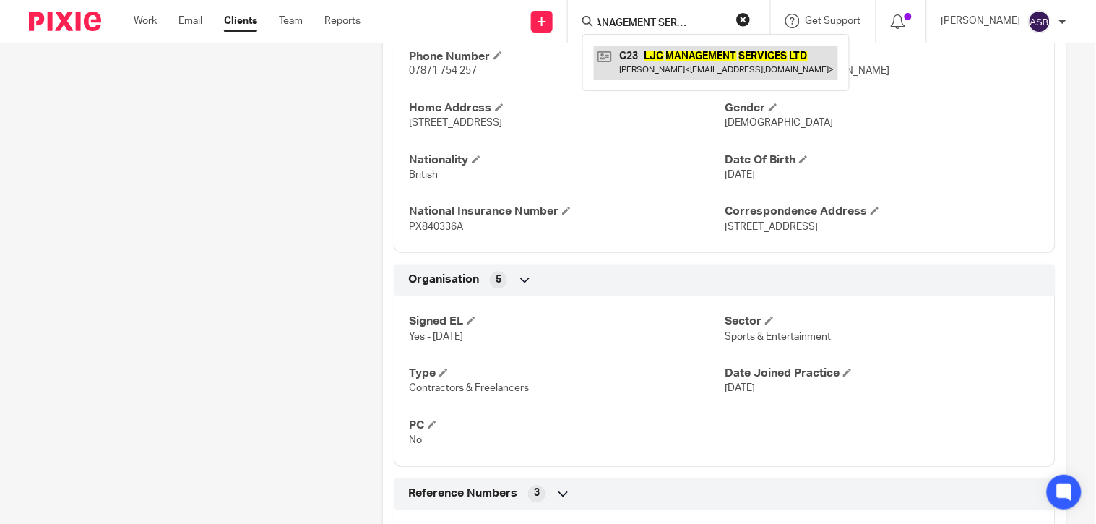
scroll to position [0, 0]
